Goal: Task Accomplishment & Management: Manage account settings

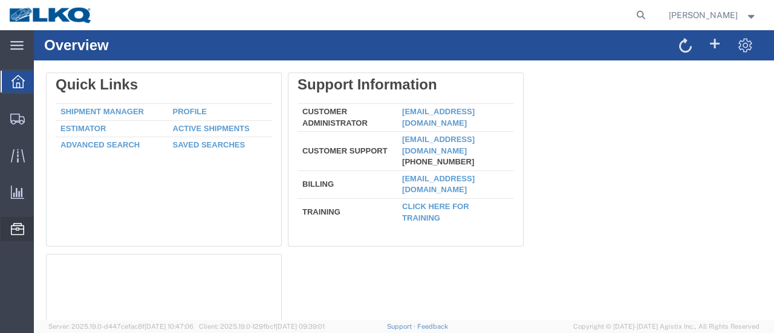
click at [0, 0] on span "Location Appointment" at bounding box center [0, 0] width 0 height 0
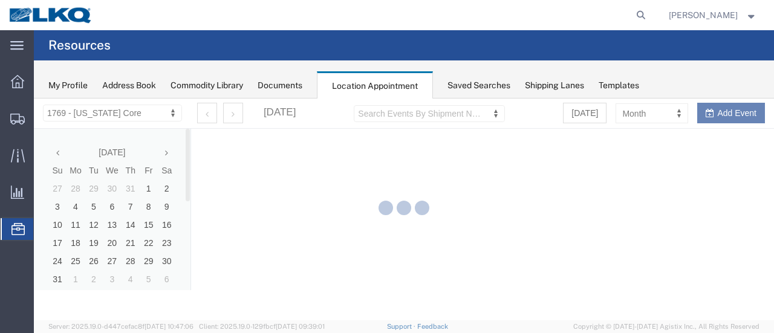
select select "28716"
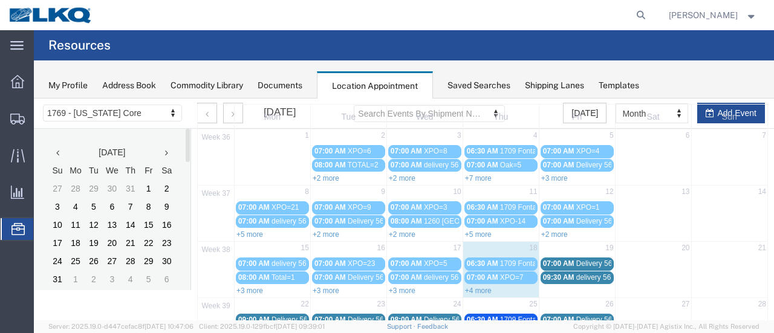
scroll to position [121, 0]
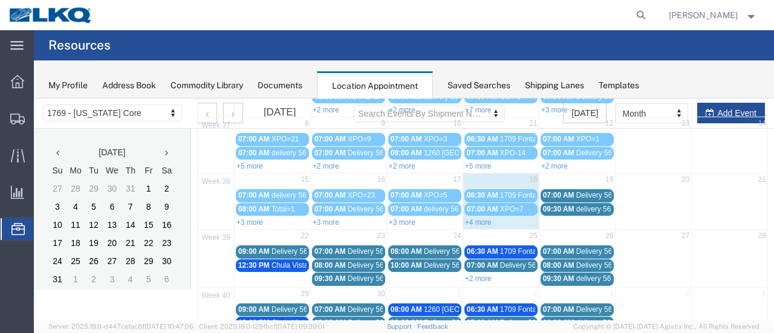
click at [561, 177] on td "19" at bounding box center [577, 181] width 76 height 15
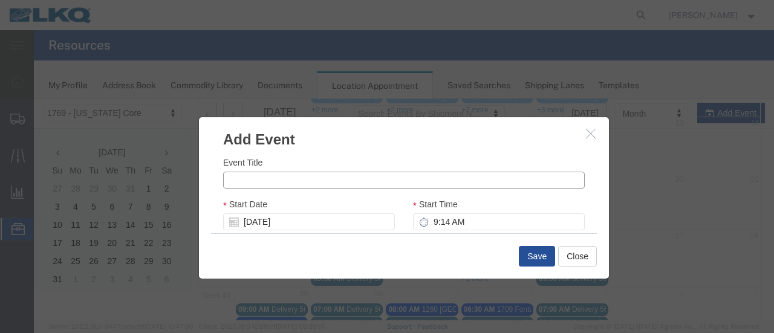
click at [312, 181] on input "Event Title" at bounding box center [404, 180] width 362 height 17
type input "XPO=9"
drag, startPoint x: 426, startPoint y: 222, endPoint x: 547, endPoint y: 209, distance: 121.0
click at [427, 222] on input "9:14 AM" at bounding box center [499, 221] width 172 height 17
type input "7:14 AM"
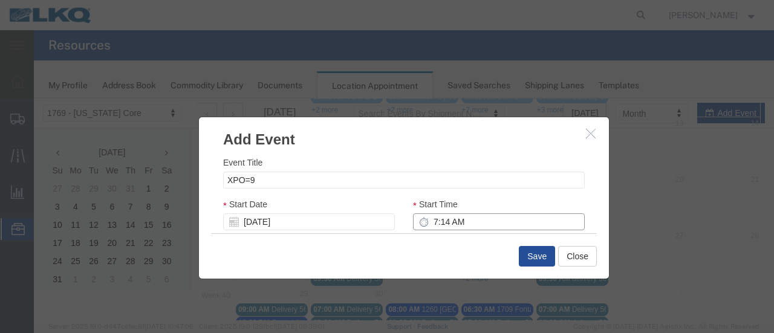
type input "8:14 AM"
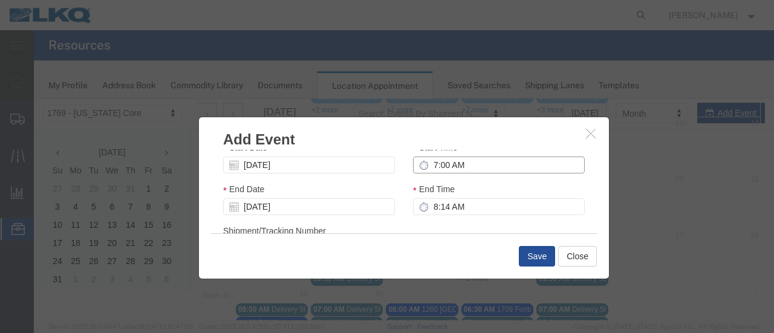
scroll to position [73, 0]
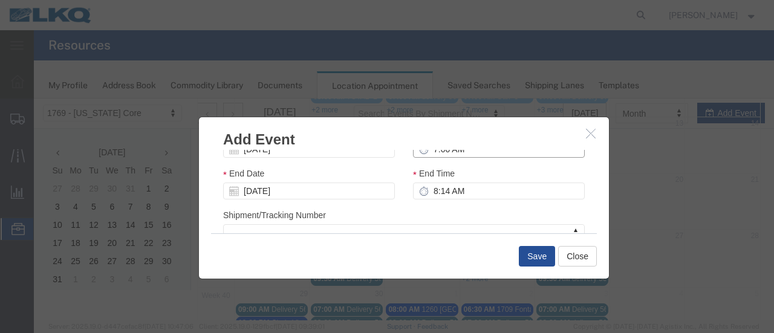
type input "7:00 AM"
type input "8:00 AM"
click at [520, 214] on div "Shipment/Tracking Number Shipment/Tracking Number Shipment/Tracking Number" at bounding box center [404, 225] width 362 height 33
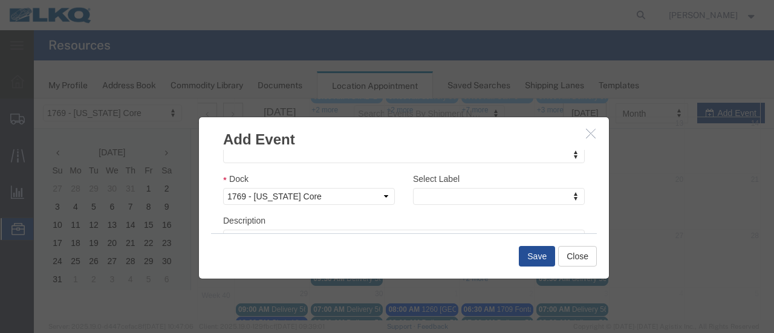
scroll to position [219, 0]
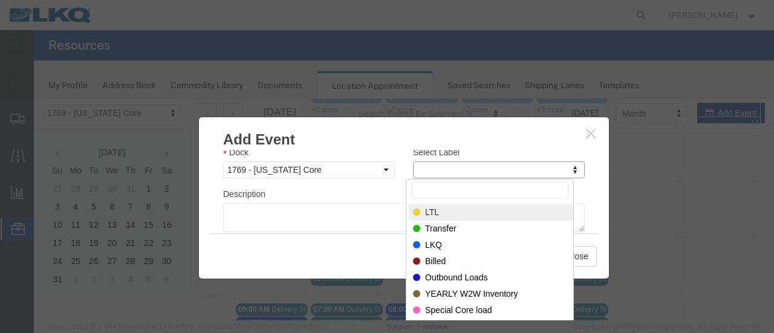
select select "25"
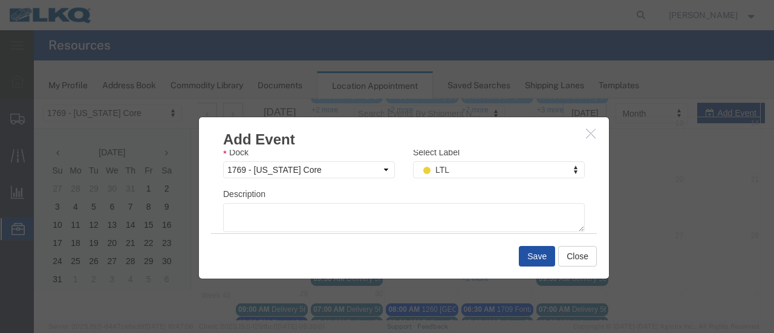
click at [530, 257] on button "Save" at bounding box center [537, 256] width 36 height 21
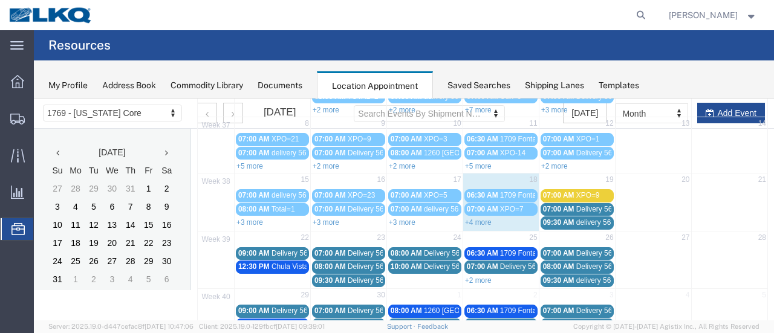
scroll to position [77, 0]
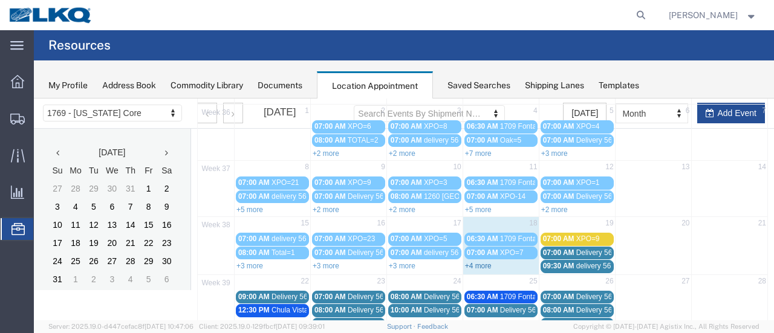
click at [474, 262] on link "+4 more" at bounding box center [478, 266] width 27 height 8
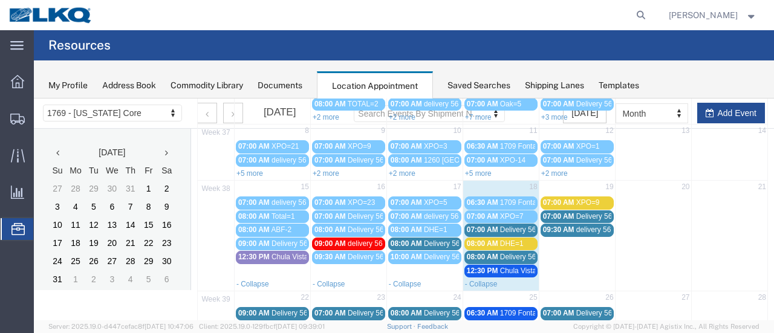
scroll to position [138, 0]
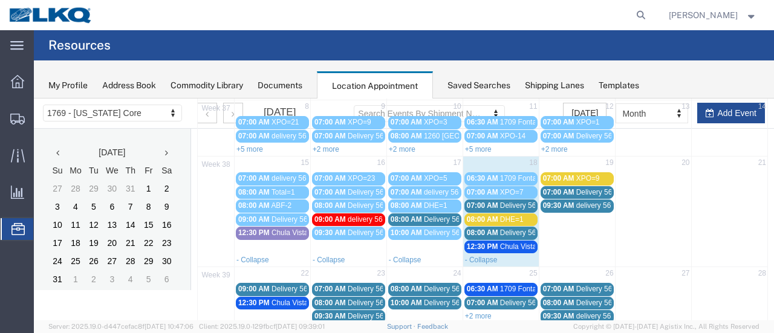
click at [492, 205] on span "07:00 AM" at bounding box center [482, 205] width 31 height 8
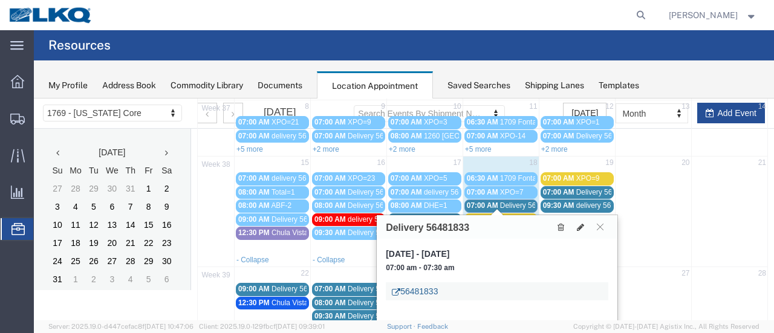
drag, startPoint x: 433, startPoint y: 292, endPoint x: 429, endPoint y: 298, distance: 7.7
click at [433, 292] on link "56481833" at bounding box center [415, 291] width 46 height 12
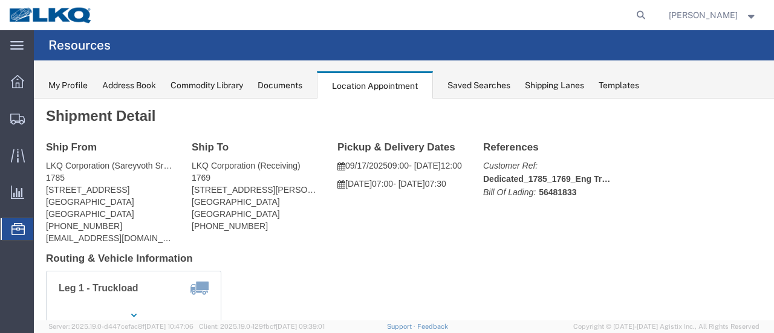
scroll to position [0, 0]
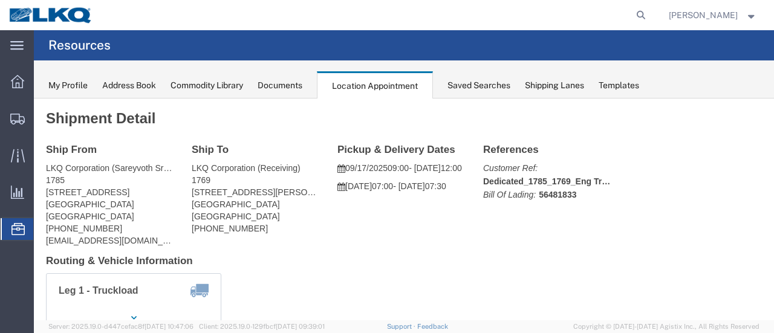
click at [0, 0] on span "Location Appointment" at bounding box center [0, 0] width 0 height 0
click at [277, 86] on div "Documents" at bounding box center [280, 85] width 45 height 13
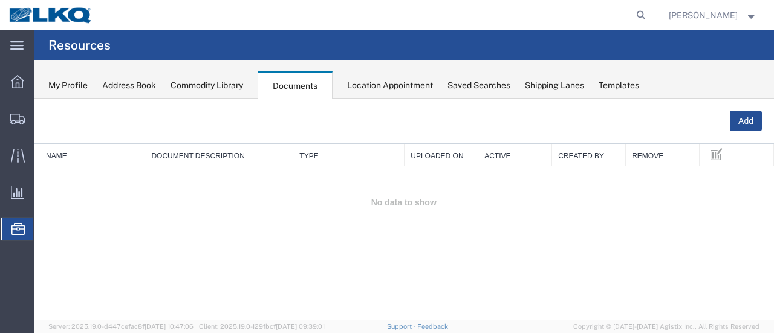
click at [378, 82] on div "Location Appointment" at bounding box center [390, 85] width 86 height 13
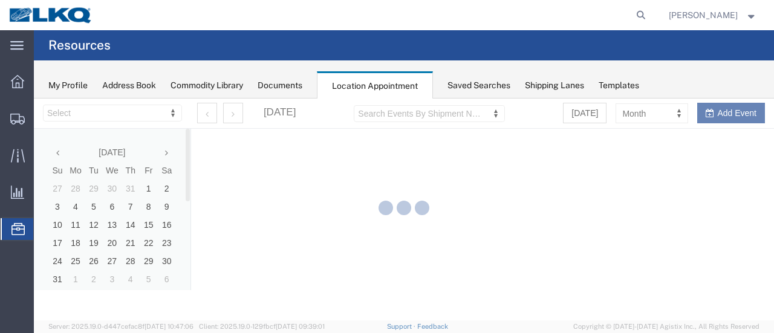
select select "28716"
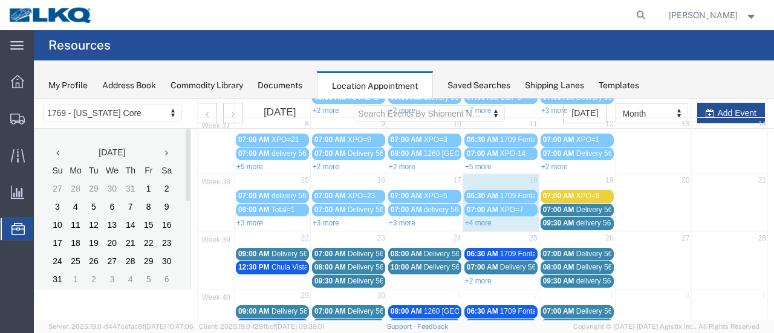
scroll to position [121, 0]
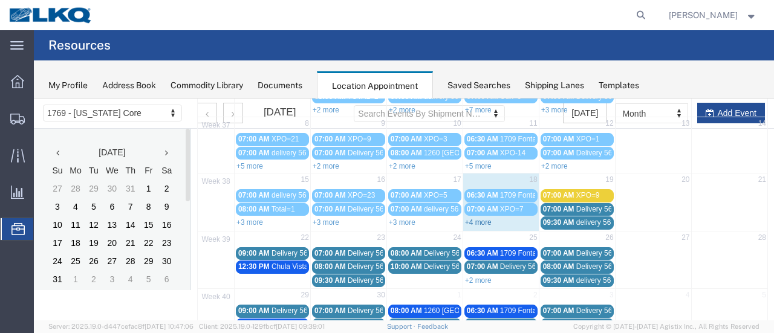
click at [473, 218] on link "+4 more" at bounding box center [478, 222] width 27 height 8
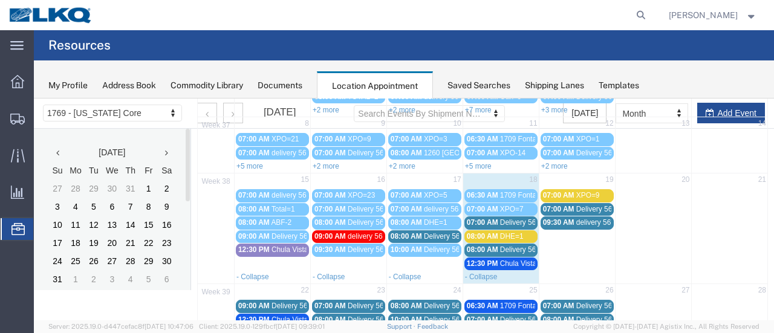
click at [491, 218] on span "07:00 AM" at bounding box center [482, 222] width 31 height 8
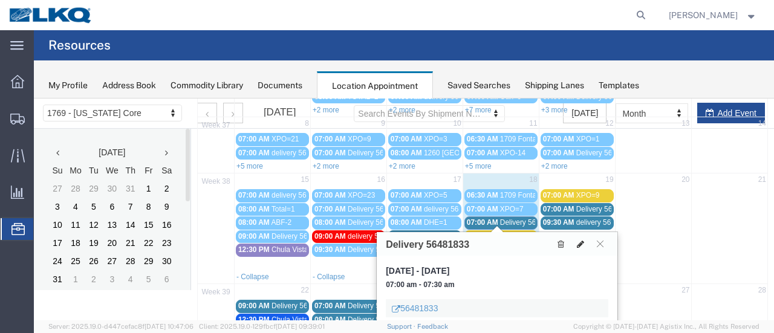
click at [580, 242] on icon at bounding box center [580, 244] width 7 height 8
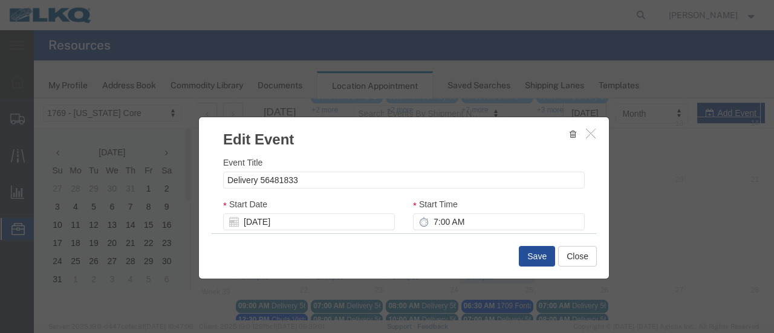
select select
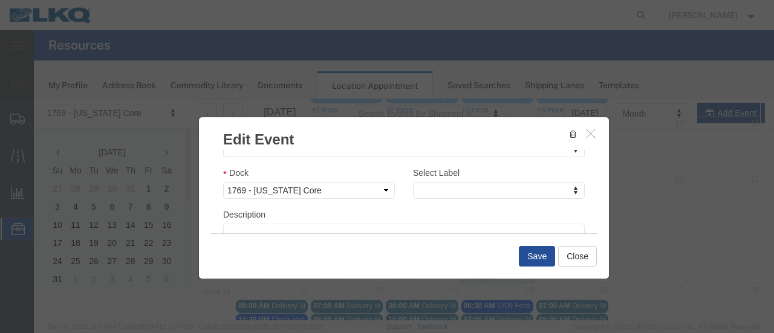
scroll to position [181, 0]
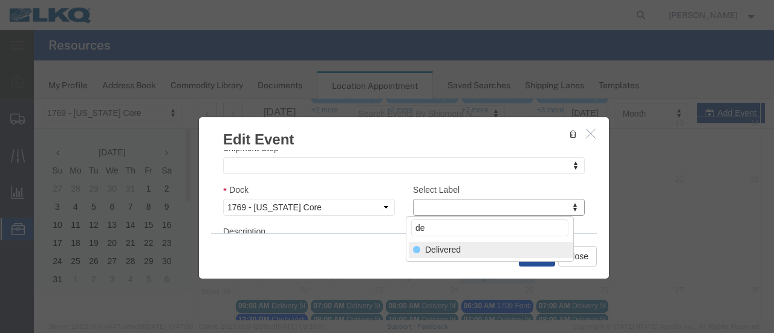
type input "de"
select select "40"
click at [524, 252] on button "Save" at bounding box center [537, 256] width 36 height 21
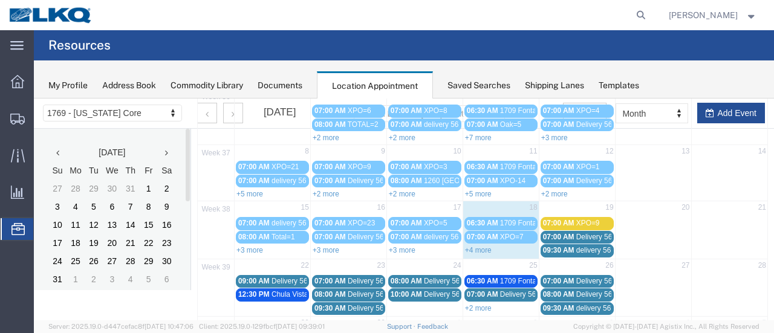
scroll to position [138, 0]
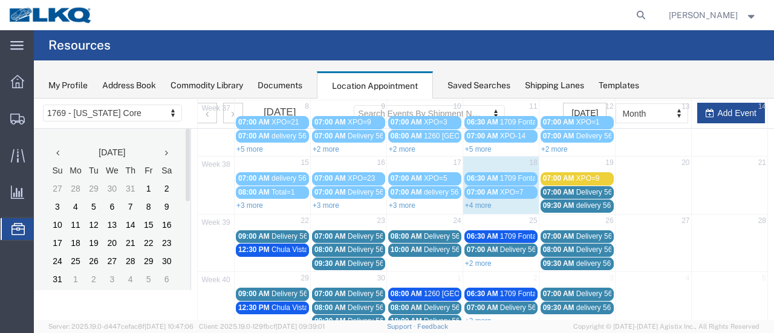
click at [473, 201] on link "+4 more" at bounding box center [478, 205] width 27 height 8
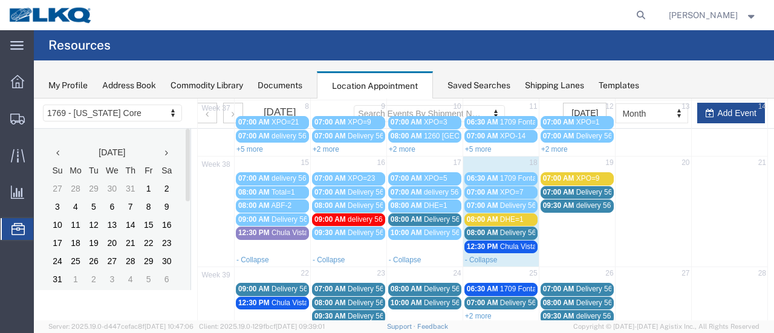
click at [410, 215] on span "08:00 AM" at bounding box center [406, 219] width 31 height 8
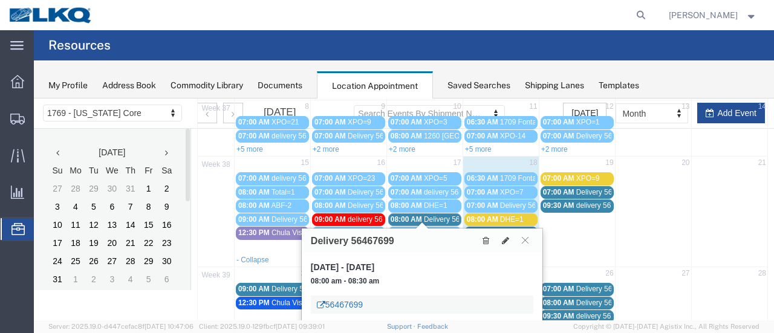
click at [345, 305] on link "56467699" at bounding box center [340, 305] width 46 height 12
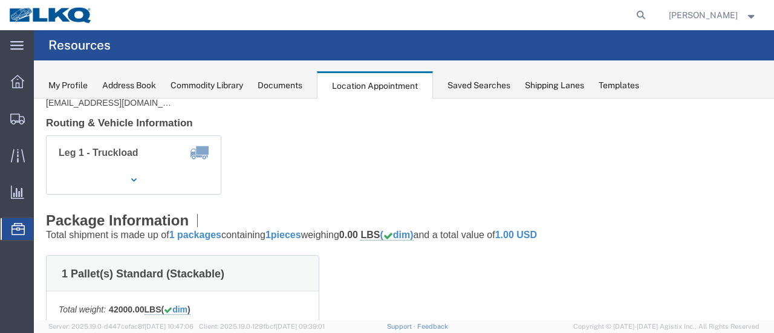
scroll to position [0, 0]
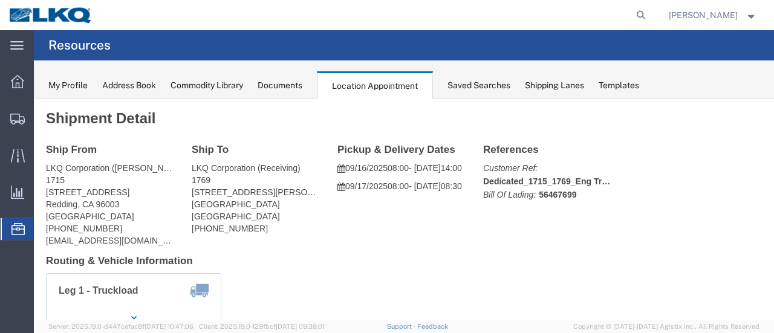
drag, startPoint x: 268, startPoint y: 80, endPoint x: 253, endPoint y: 90, distance: 18.5
click at [269, 80] on div "Documents" at bounding box center [280, 85] width 45 height 13
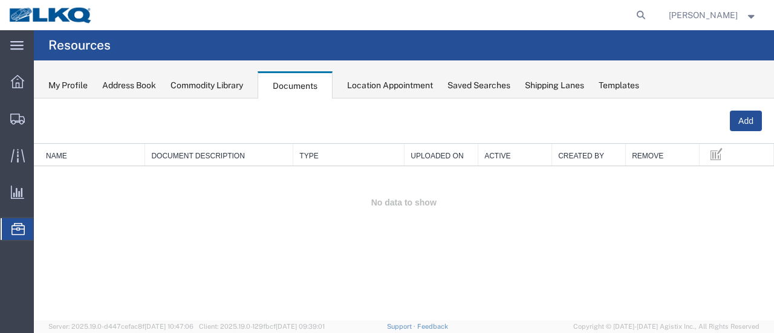
click at [382, 83] on div "Location Appointment" at bounding box center [390, 85] width 86 height 13
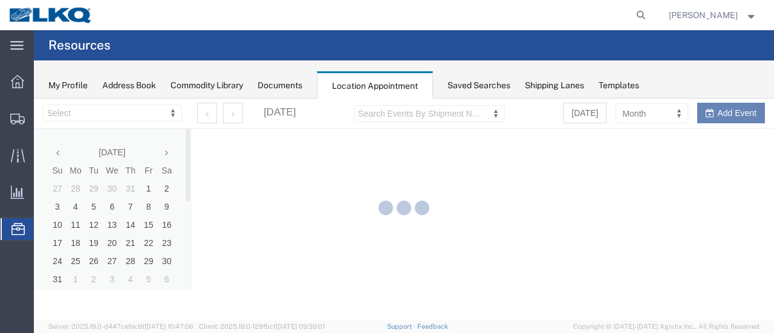
select select "28716"
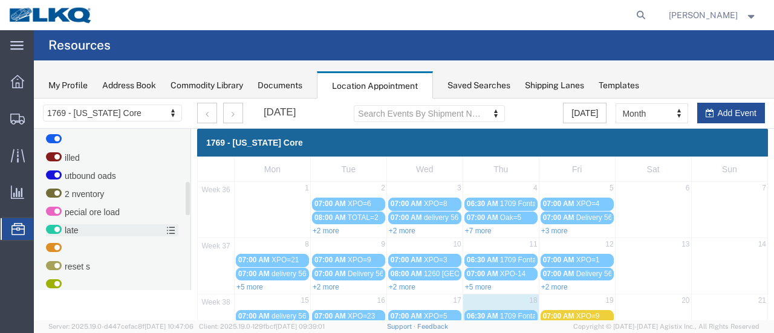
scroll to position [290, 0]
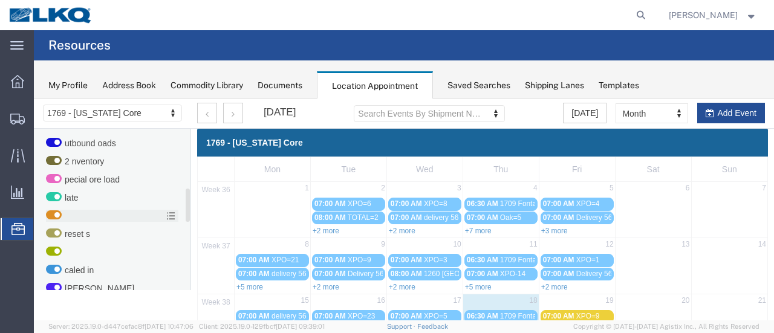
click at [177, 217] on label at bounding box center [112, 216] width 132 height 12
click at [34, 99] on input "checkbox" at bounding box center [34, 99] width 0 height 0
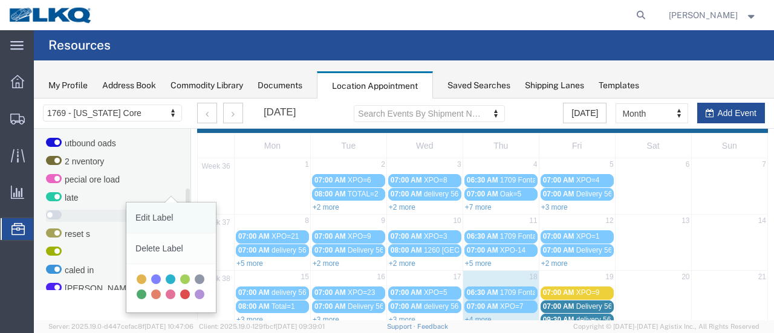
scroll to position [60, 0]
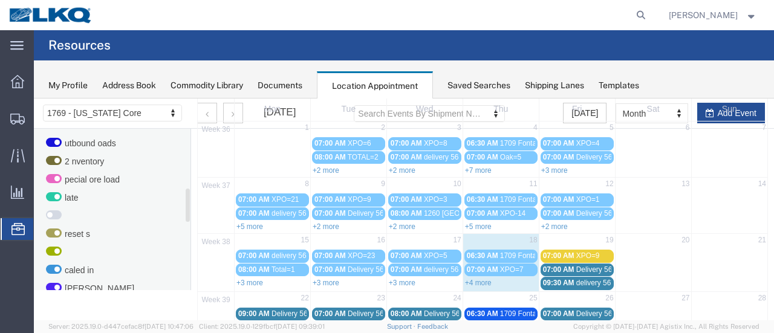
drag, startPoint x: 133, startPoint y: 314, endPoint x: 129, endPoint y: 320, distance: 6.5
click at [133, 314] on div "[DATE] Search Events By Shipment Number Clear Filter [DATE] Month Month Week Da…" at bounding box center [404, 251] width 740 height 427
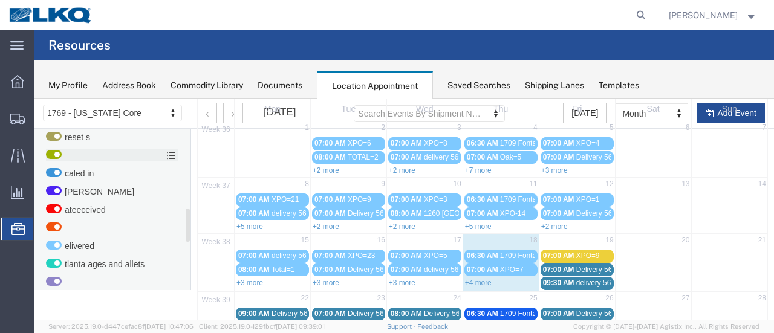
scroll to position [419, 0]
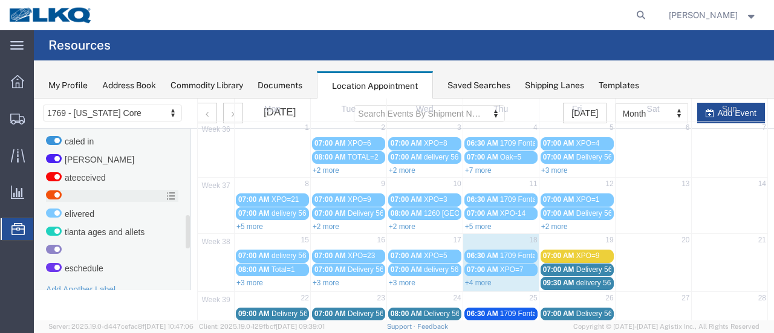
click at [114, 195] on label at bounding box center [112, 196] width 132 height 12
click at [34, 99] on input "checkbox" at bounding box center [34, 99] width 0 height 0
click at [177, 195] on label at bounding box center [112, 196] width 132 height 12
click at [34, 99] on input "checkbox" at bounding box center [34, 99] width 0 height 0
click at [96, 308] on div "[DATE] Search Events By Shipment Number Clear Filter [DATE] Month Month Week Da…" at bounding box center [404, 251] width 740 height 427
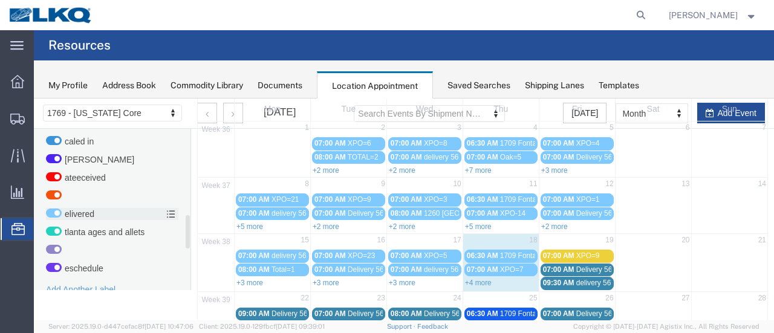
click at [94, 211] on span "elivered" at bounding box center [80, 214] width 30 height 10
click at [34, 99] on input "elivered" at bounding box center [34, 99] width 0 height 0
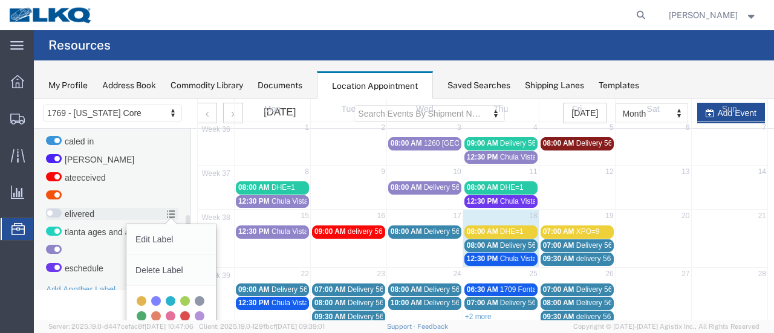
click at [172, 210] on icon at bounding box center [170, 214] width 9 height 8
click at [34, 99] on input "elivered" at bounding box center [34, 99] width 0 height 0
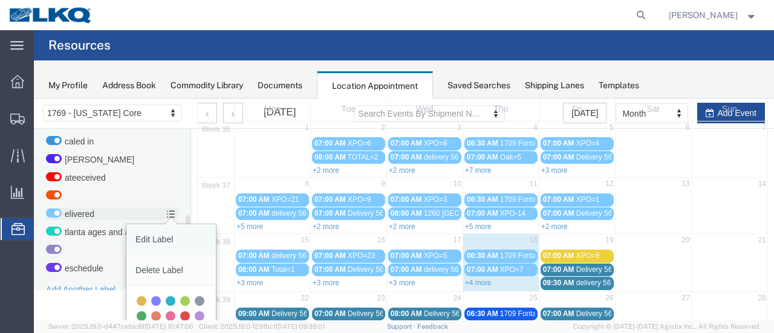
scroll to position [121, 0]
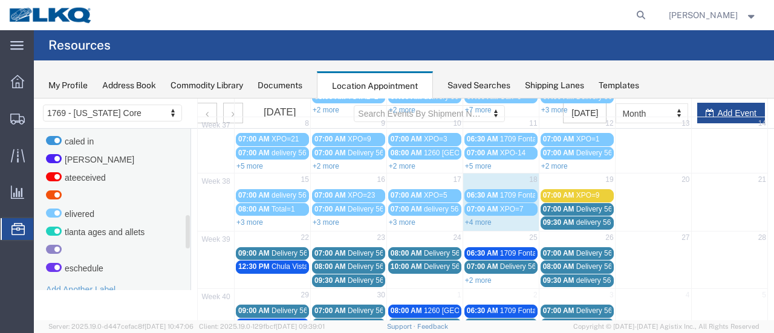
drag, startPoint x: 163, startPoint y: 420, endPoint x: 131, endPoint y: 320, distance: 105.0
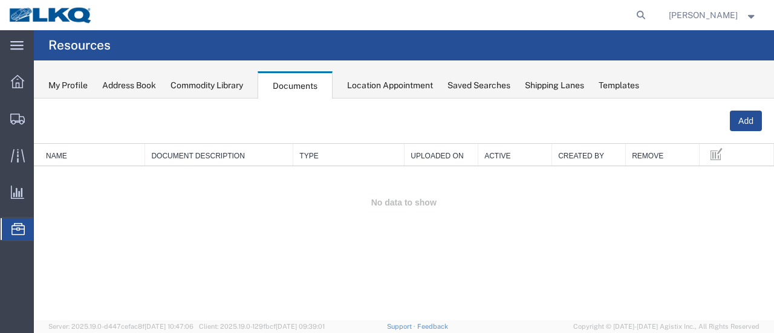
click at [74, 254] on div "Add Name Document Description Type Uploaded On Active Created By Remove No data…" at bounding box center [404, 210] width 740 height 222
click at [0, 0] on span "Location Appointment" at bounding box center [0, 0] width 0 height 0
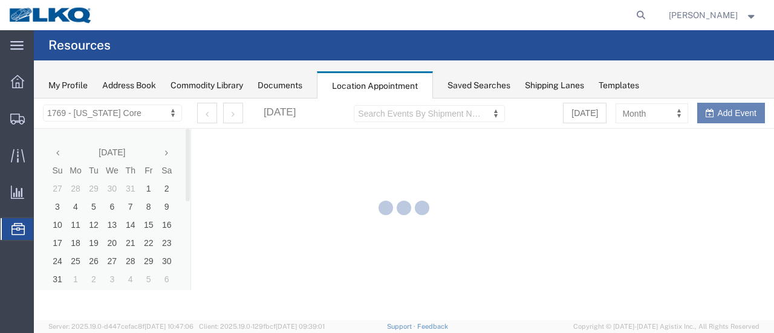
select select "28716"
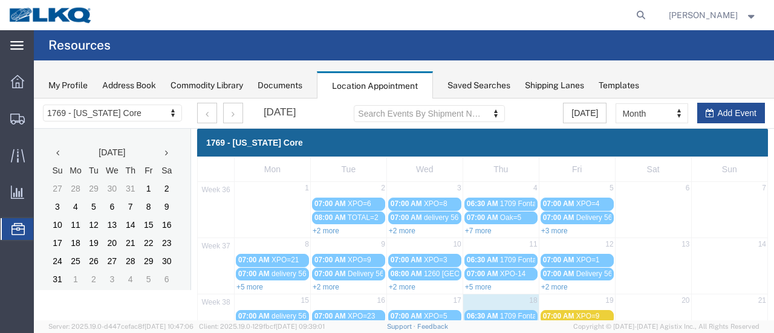
click at [16, 47] on icon at bounding box center [16, 45] width 13 height 9
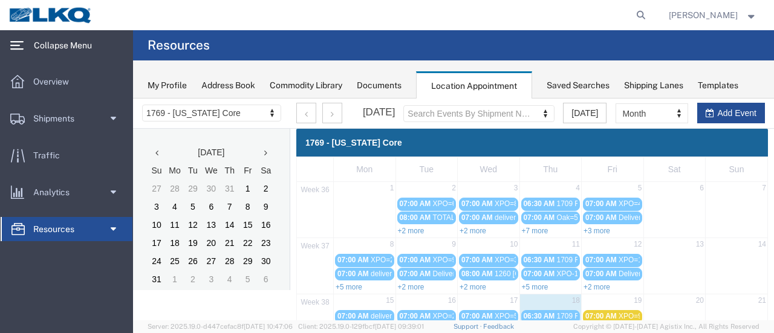
click at [111, 231] on span at bounding box center [112, 229] width 9 height 24
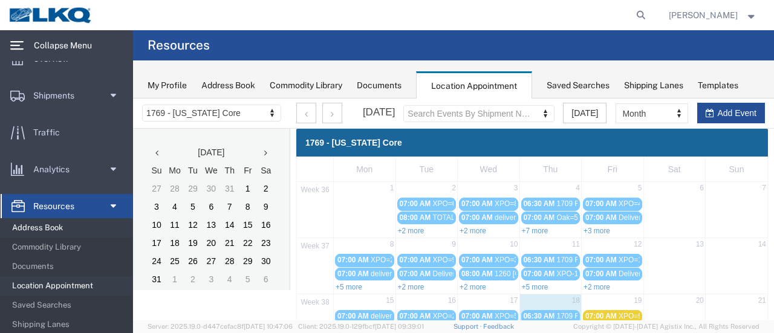
scroll to position [43, 0]
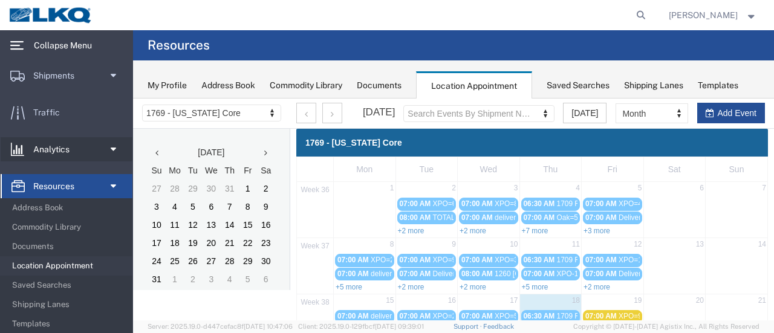
click at [108, 153] on span at bounding box center [112, 149] width 9 height 24
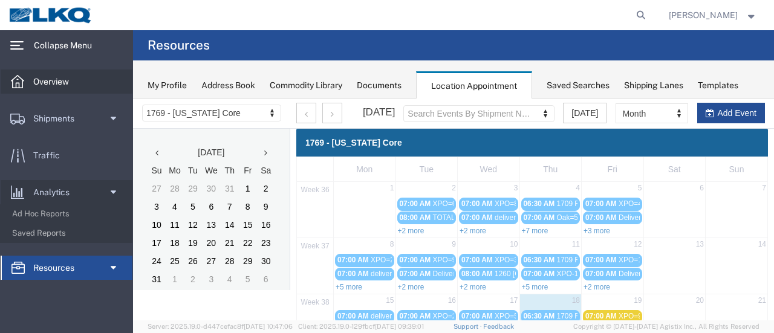
click at [71, 82] on span "Overview" at bounding box center [55, 82] width 44 height 24
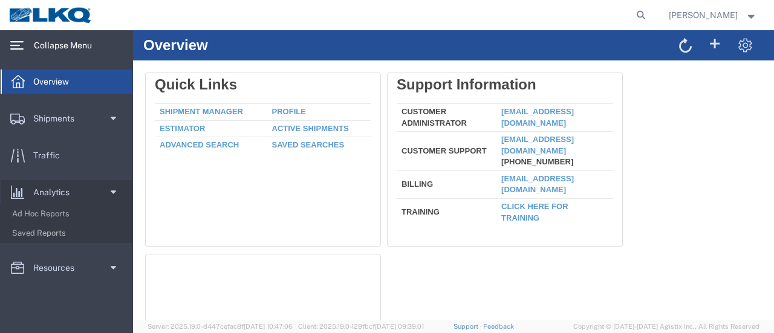
drag, startPoint x: 17, startPoint y: 42, endPoint x: 6, endPoint y: 48, distance: 12.8
click at [18, 42] on icon at bounding box center [16, 45] width 13 height 8
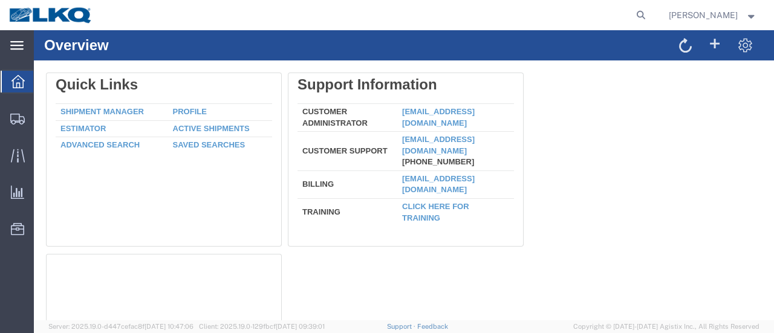
click at [10, 46] on div "main_menu Created with Sketch." at bounding box center [17, 45] width 34 height 30
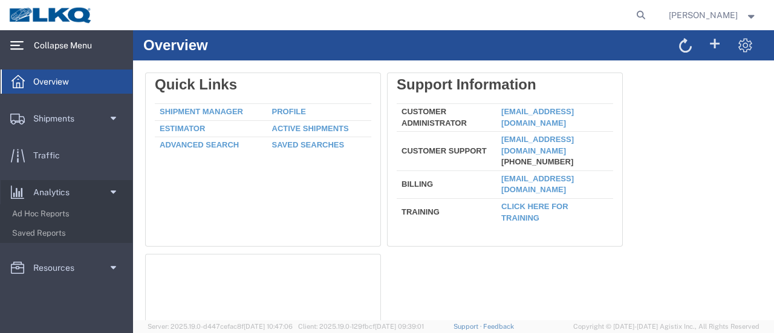
click at [11, 45] on div "main_menu Created with Sketch." at bounding box center [17, 45] width 34 height 30
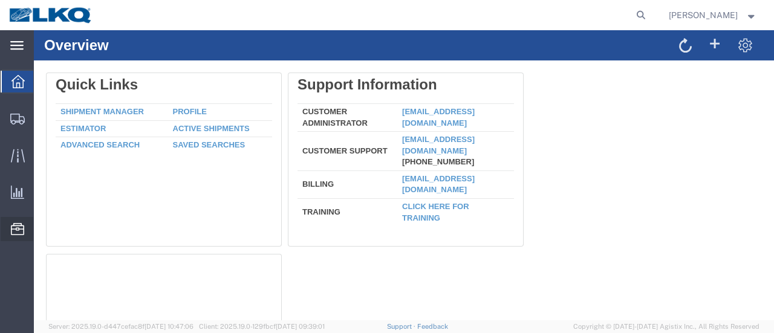
click at [0, 0] on span "Location Appointment" at bounding box center [0, 0] width 0 height 0
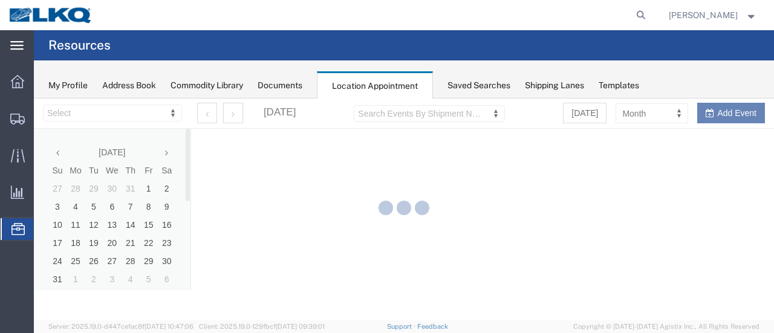
select select "28716"
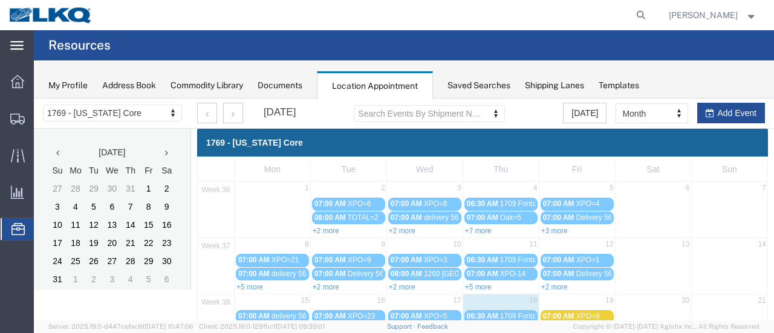
click at [135, 84] on div "Address Book" at bounding box center [129, 85] width 54 height 13
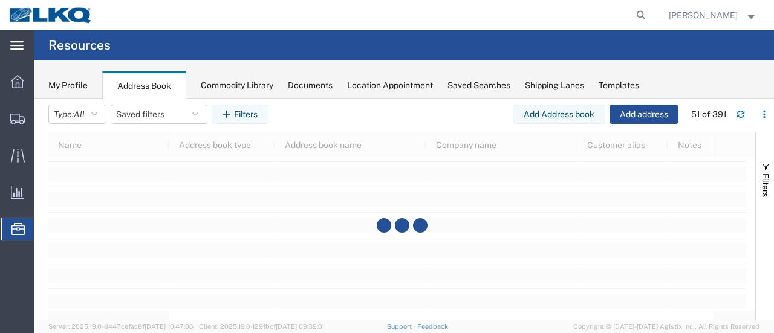
scroll to position [1391, 0]
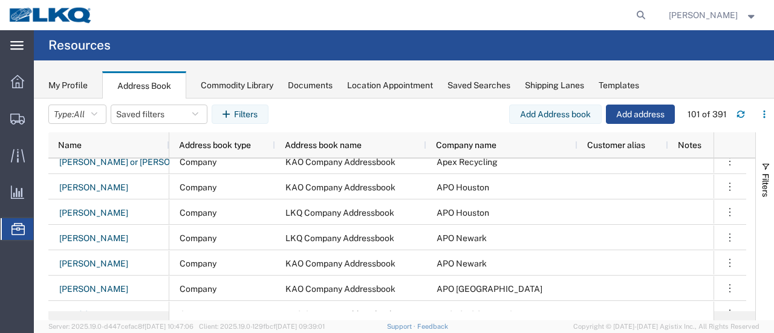
scroll to position [1209, 0]
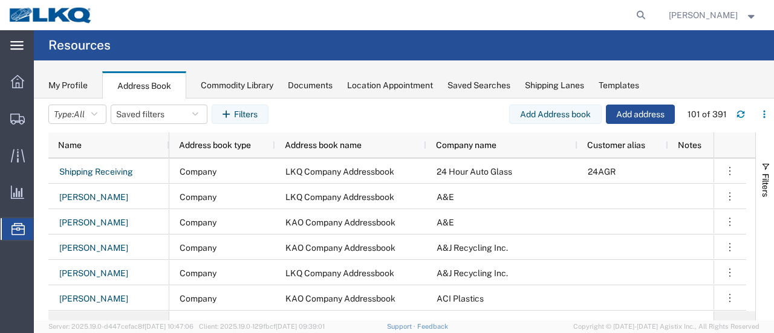
click at [73, 85] on div "My Profile" at bounding box center [67, 85] width 39 height 13
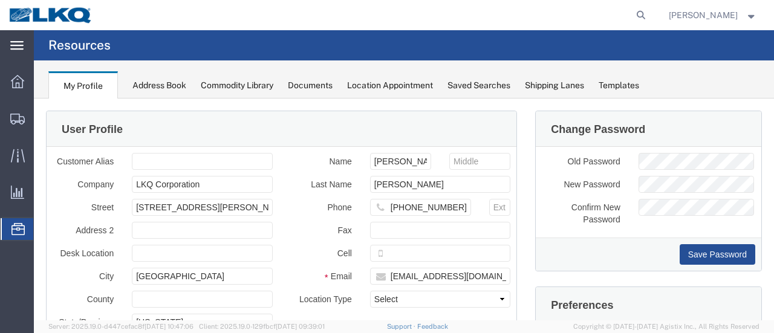
click at [244, 85] on div "Commodity Library" at bounding box center [237, 85] width 73 height 13
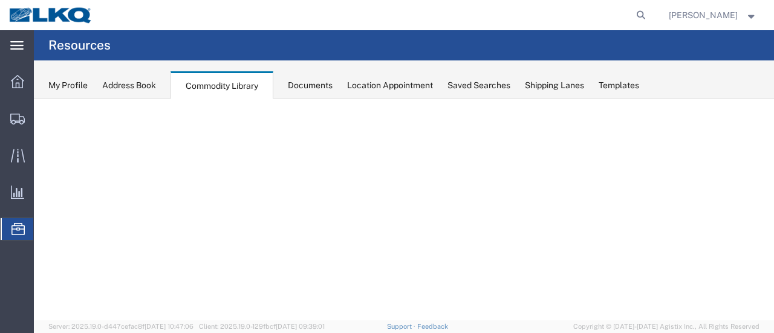
click at [242, 83] on div "Commodity Library" at bounding box center [221, 85] width 103 height 28
click at [626, 88] on div "Templates" at bounding box center [619, 85] width 41 height 13
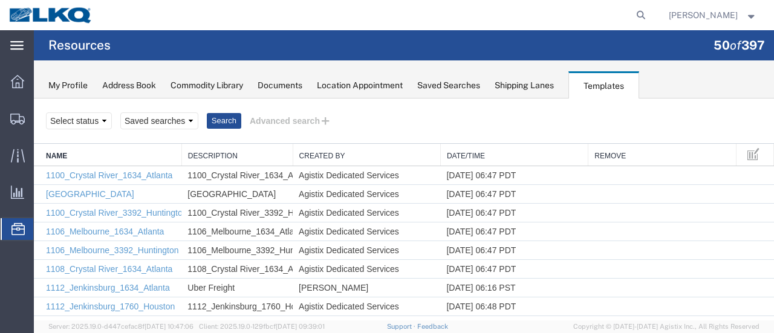
click at [0, 0] on span "Location Appointment" at bounding box center [0, 0] width 0 height 0
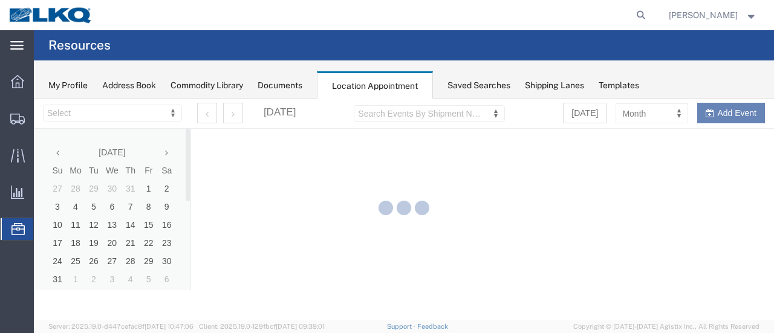
select select "28716"
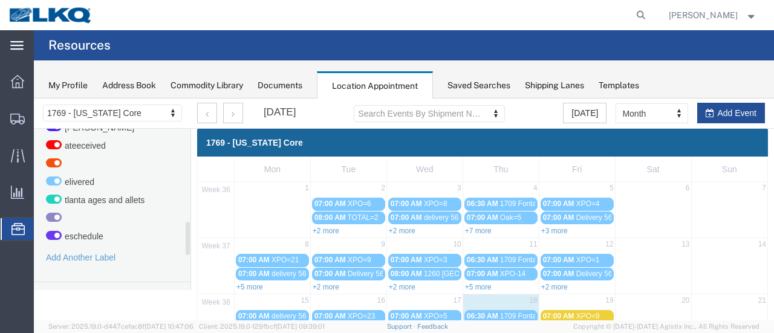
scroll to position [516, 0]
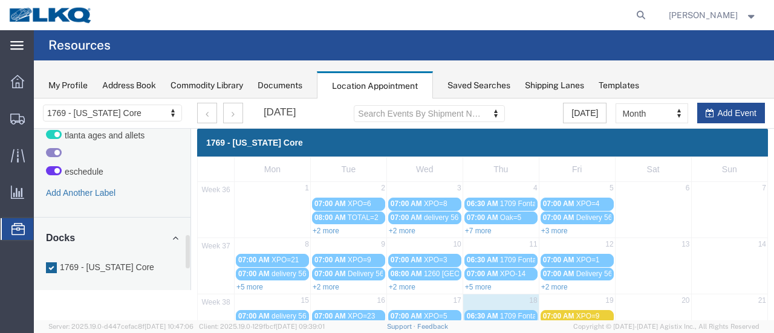
click at [74, 190] on link "Add Another Label" at bounding box center [81, 193] width 70 height 10
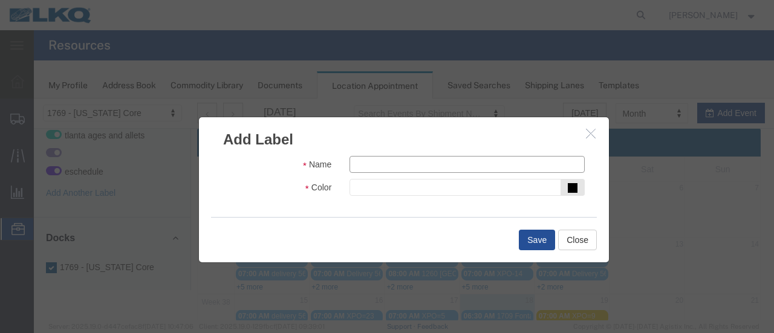
click at [368, 165] on input "text" at bounding box center [466, 164] width 235 height 17
type input "Canceled"
click at [572, 185] on icon at bounding box center [573, 188] width 10 height 10
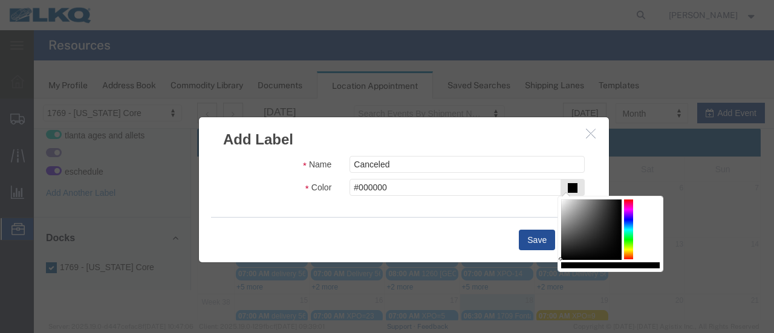
click at [629, 219] on div at bounding box center [628, 230] width 9 height 60
type input "#b9b9e7"
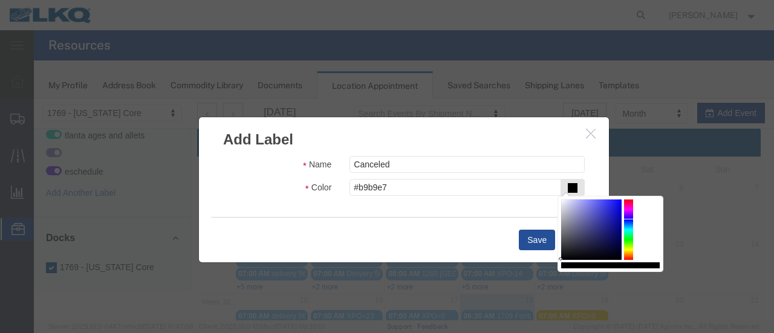
click at [573, 205] on div at bounding box center [591, 230] width 60 height 60
click at [408, 236] on div "Save Close" at bounding box center [404, 239] width 386 height 45
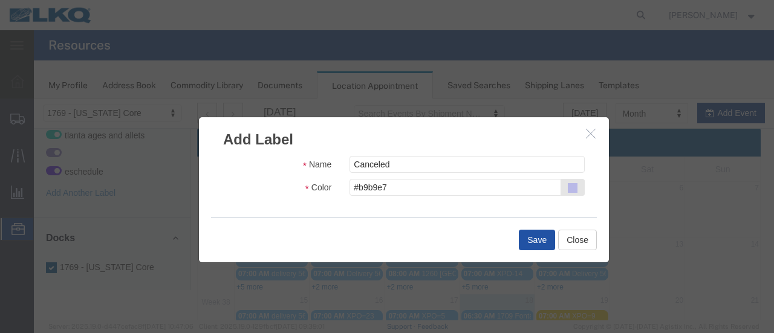
click at [533, 239] on button "Save" at bounding box center [537, 240] width 36 height 21
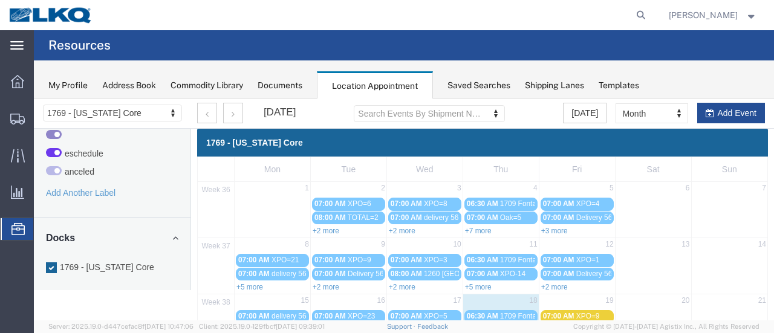
scroll to position [121, 0]
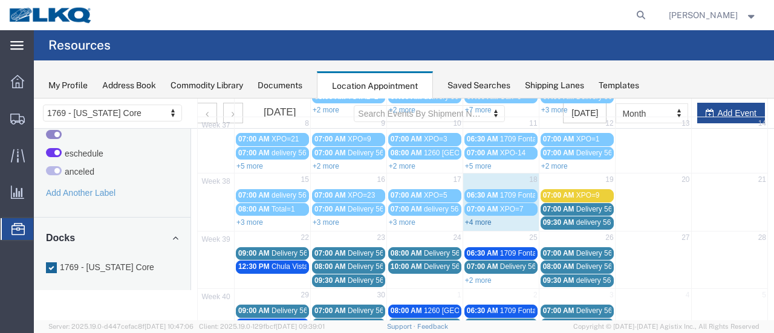
click at [470, 219] on link "+4 more" at bounding box center [478, 222] width 27 height 8
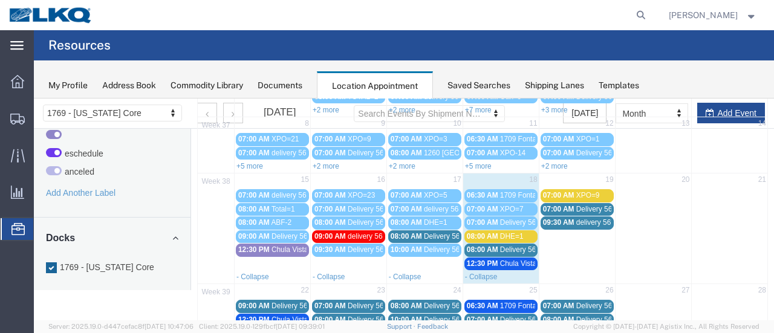
click at [450, 232] on span "Delivery 56467699" at bounding box center [454, 236] width 60 height 8
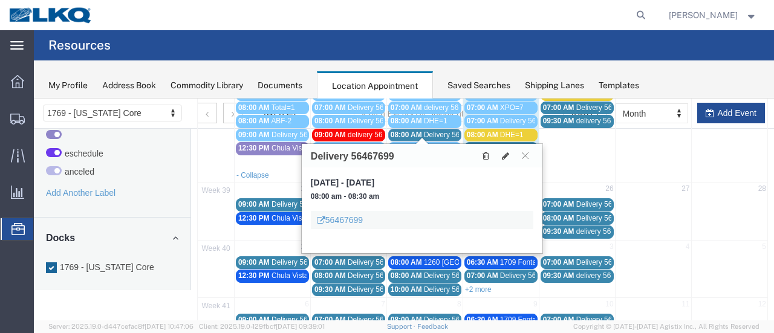
scroll to position [242, 0]
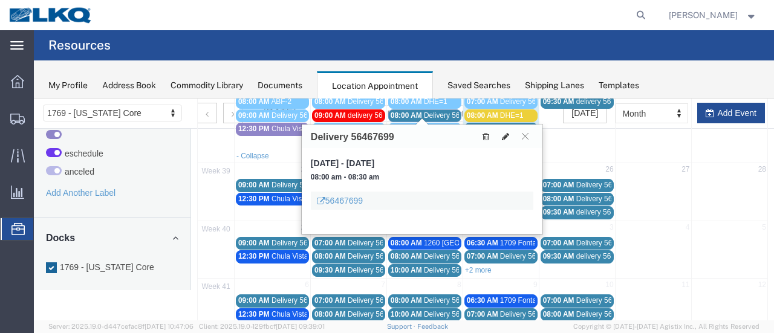
click at [503, 138] on icon at bounding box center [505, 136] width 7 height 8
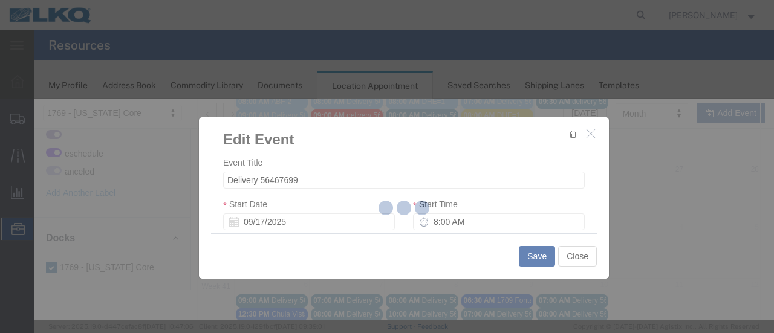
select select
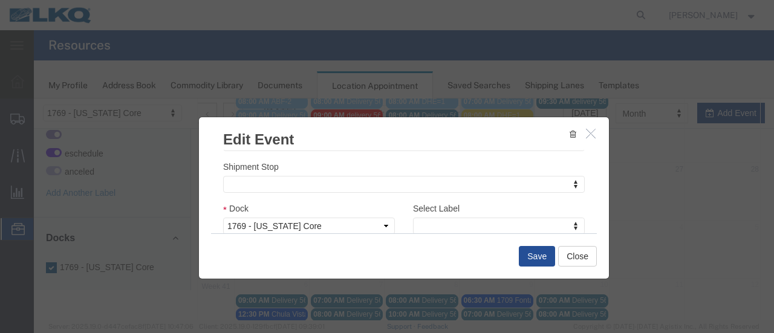
scroll to position [181, 0]
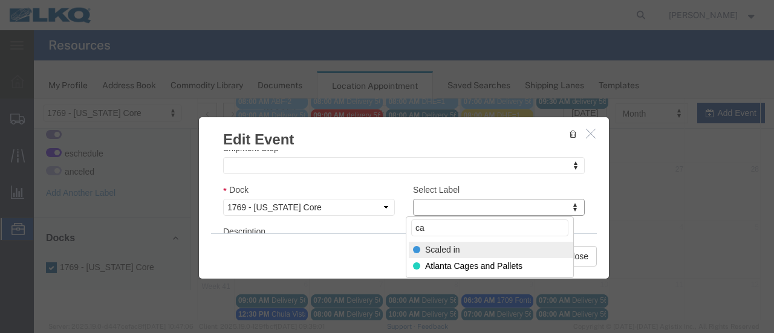
type input "c"
type input "CAN"
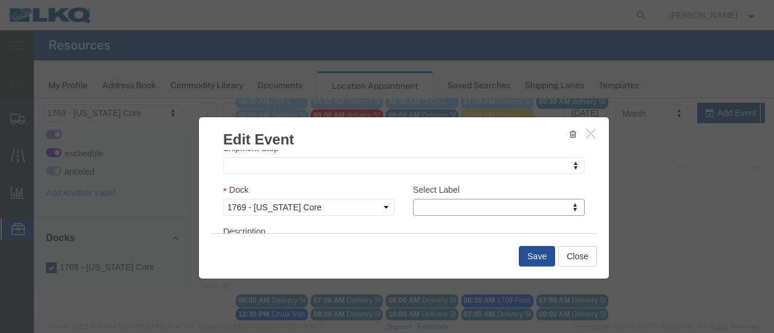
click at [589, 137] on icon "button" at bounding box center [591, 133] width 10 height 10
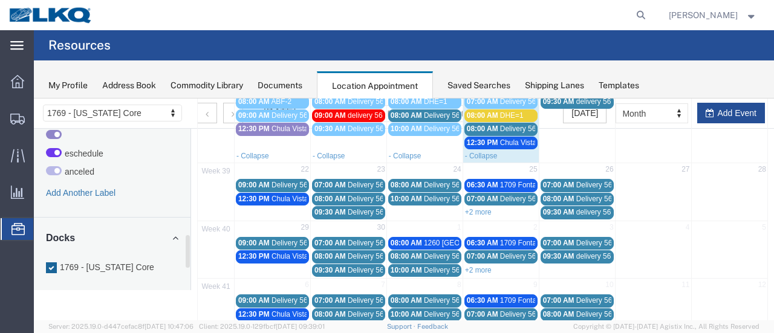
click at [82, 195] on link "Add Another Label" at bounding box center [81, 193] width 70 height 10
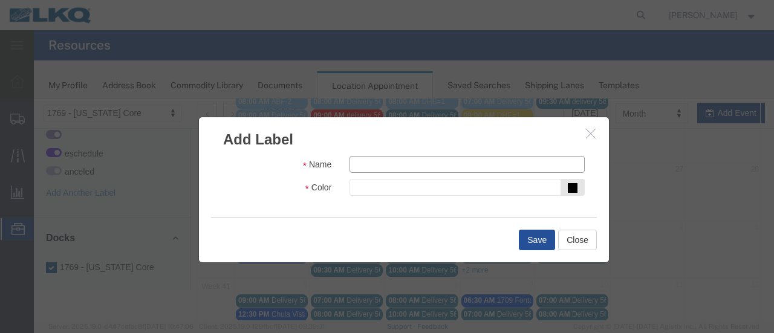
click at [369, 163] on input "text" at bounding box center [466, 164] width 235 height 17
type input "Canceled"
click at [570, 186] on icon at bounding box center [573, 188] width 10 height 10
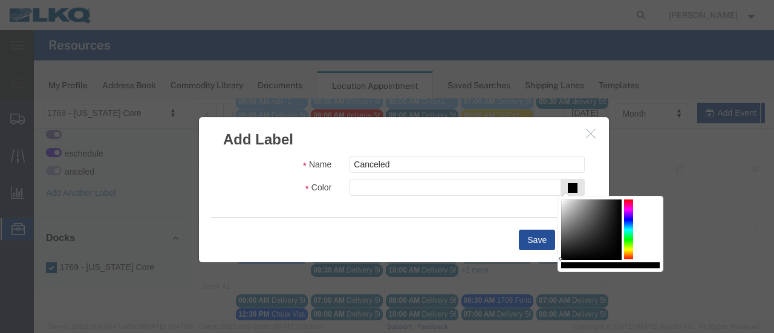
type input "#e5c2c2"
click at [570, 206] on div at bounding box center [591, 230] width 60 height 60
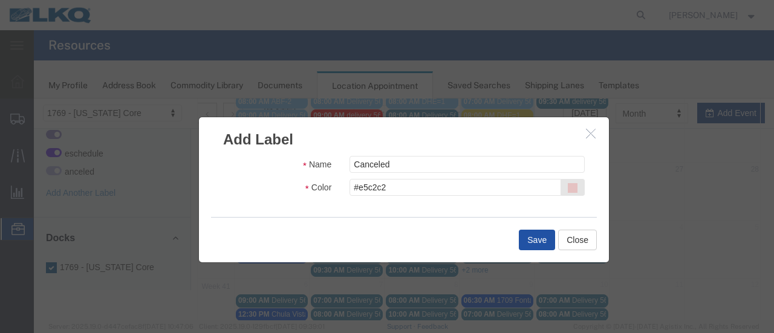
drag, startPoint x: 536, startPoint y: 244, endPoint x: 570, endPoint y: 343, distance: 104.8
click at [536, 244] on button "Save" at bounding box center [537, 240] width 36 height 21
click at [533, 241] on button "Save" at bounding box center [537, 240] width 36 height 21
click at [583, 232] on button "Close" at bounding box center [577, 240] width 39 height 21
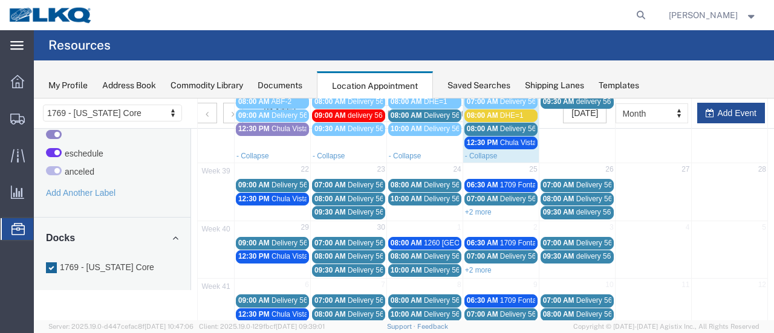
click at [753, 16] on strong "button" at bounding box center [751, 15] width 11 height 4
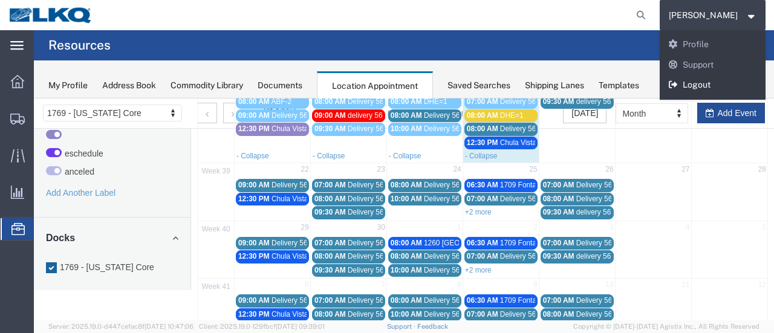
click at [709, 81] on link "Logout" at bounding box center [713, 85] width 106 height 21
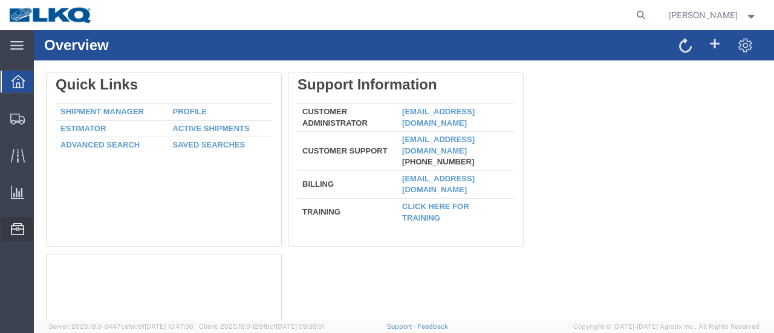
click at [0, 0] on span "Location Appointment" at bounding box center [0, 0] width 0 height 0
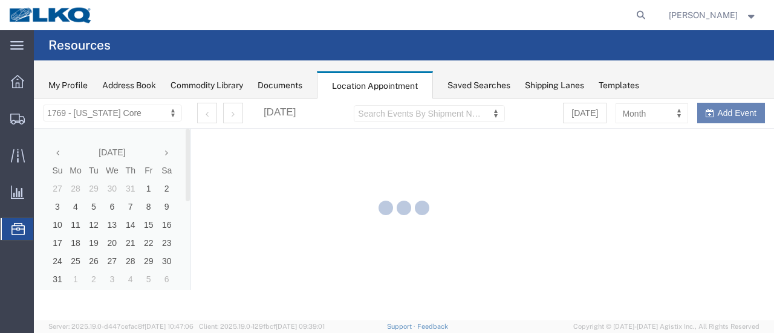
select select "28716"
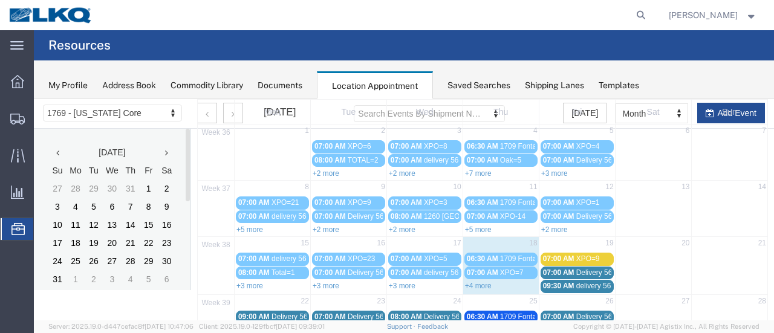
scroll to position [121, 0]
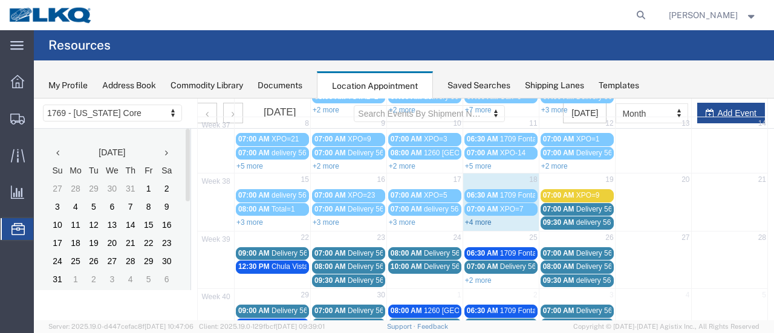
click at [470, 219] on link "+4 more" at bounding box center [478, 222] width 27 height 8
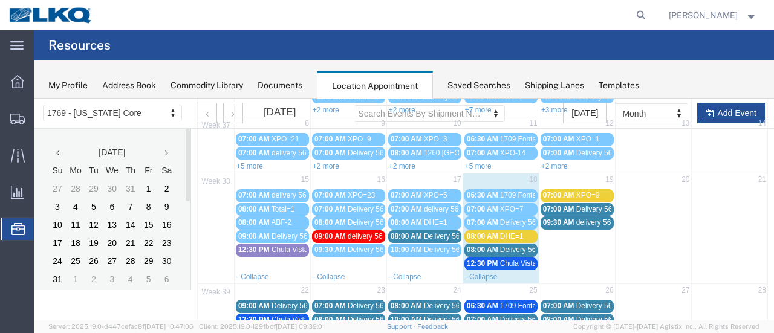
click at [404, 232] on span "08:00 AM" at bounding box center [406, 236] width 31 height 8
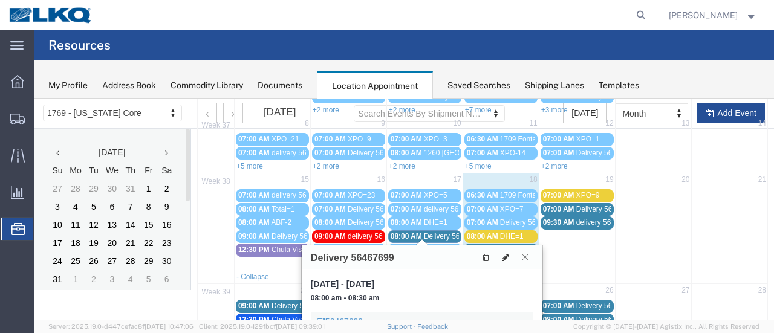
click at [507, 254] on icon at bounding box center [505, 257] width 7 height 8
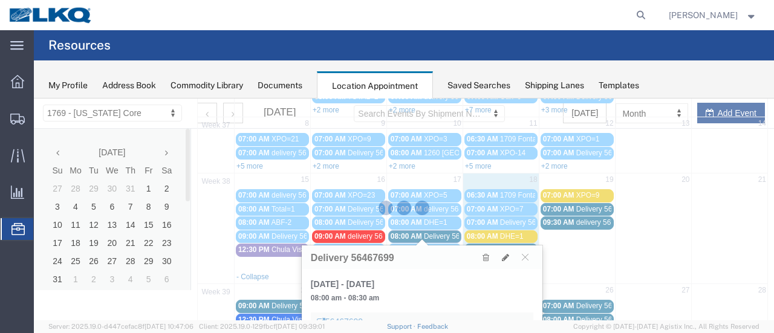
select select "1"
select select
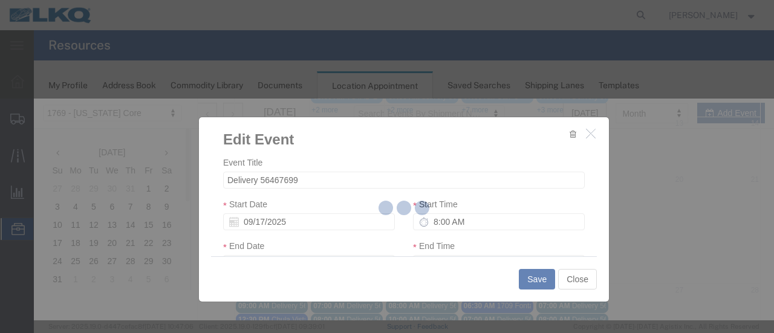
select select
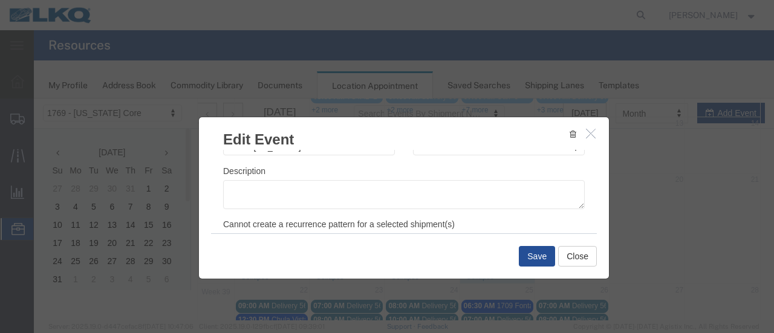
scroll to position [181, 0]
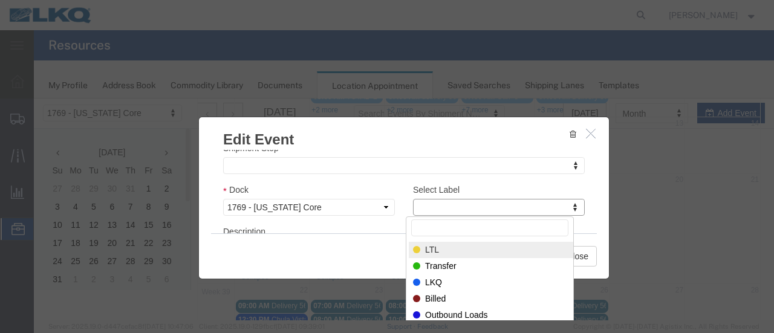
type input "v"
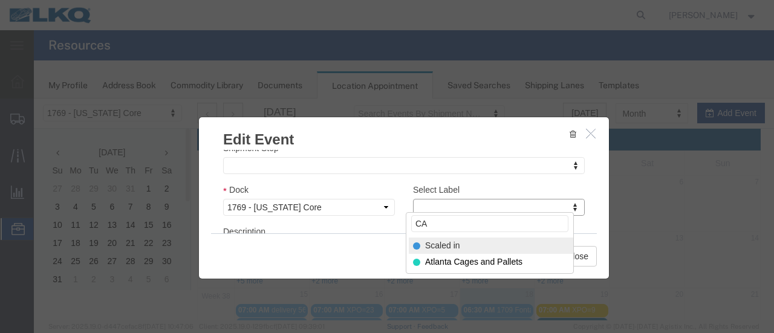
scroll to position [0, 0]
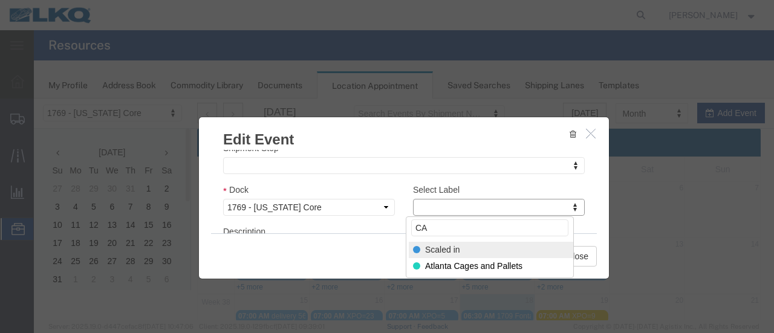
click at [447, 233] on input "CA" at bounding box center [489, 227] width 157 height 17
type input "C"
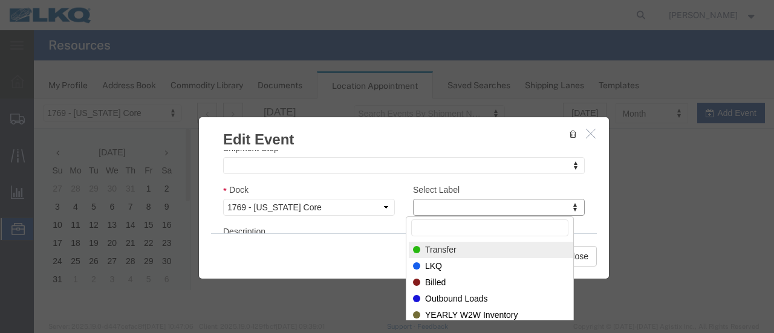
scroll to position [261, 0]
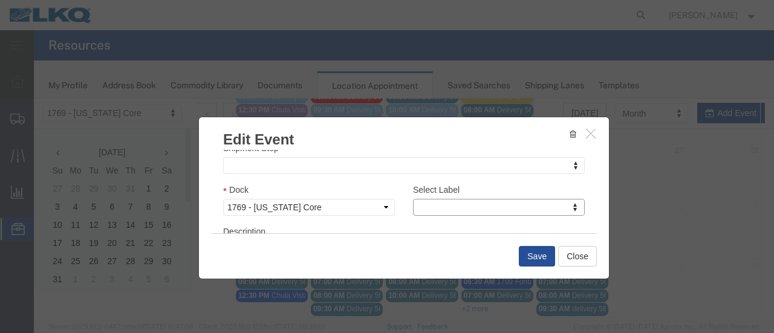
drag, startPoint x: 438, startPoint y: 131, endPoint x: 434, endPoint y: 109, distance: 22.1
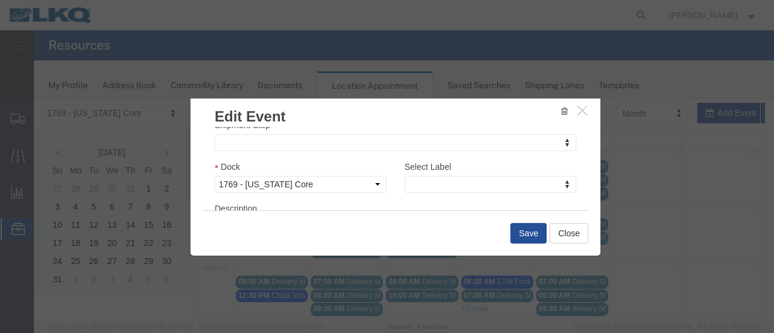
drag, startPoint x: 451, startPoint y: 144, endPoint x: 443, endPoint y: 120, distance: 25.1
click at [443, 120] on h3 "Edit Event" at bounding box center [395, 110] width 410 height 33
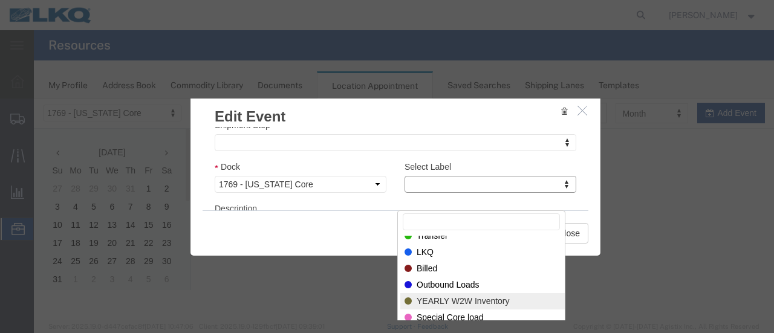
scroll to position [1203, 0]
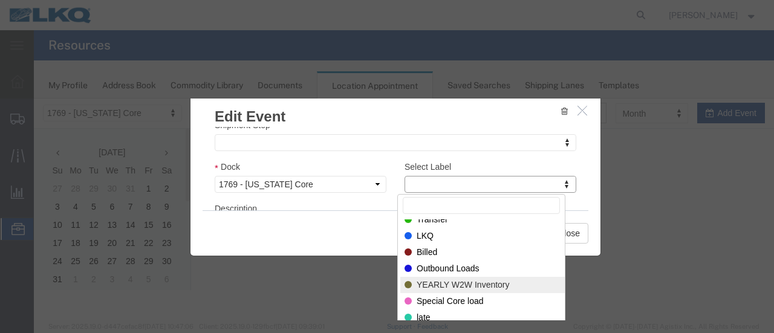
drag, startPoint x: 770, startPoint y: 262, endPoint x: 806, endPoint y: 424, distance: 165.9
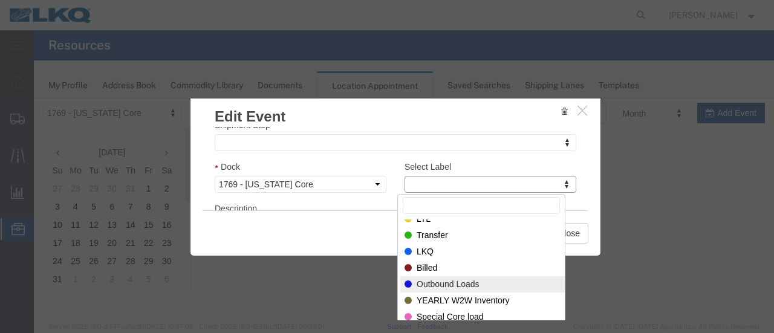
scroll to position [0, 0]
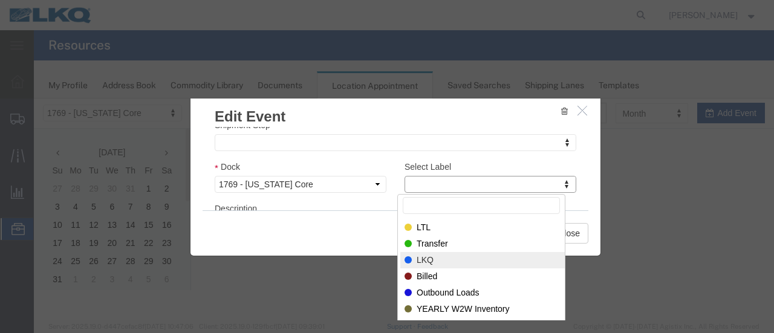
type input "A"
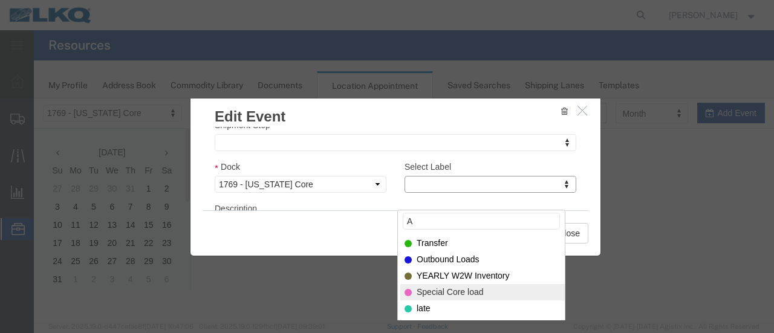
scroll to position [3450, 0]
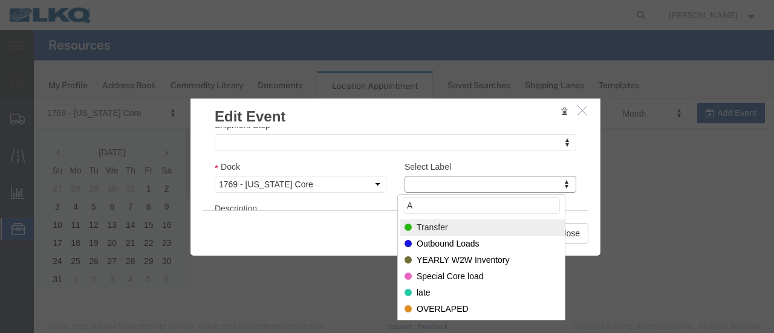
click at [424, 206] on input "A" at bounding box center [481, 205] width 157 height 17
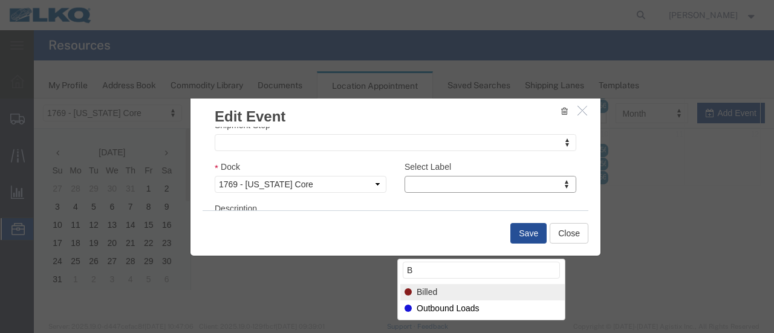
scroll to position [261, 0]
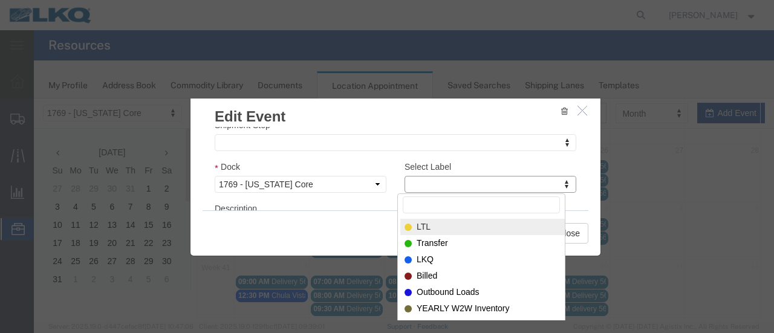
type input "C"
type input "D"
type input "E"
type input "F"
type input "G"
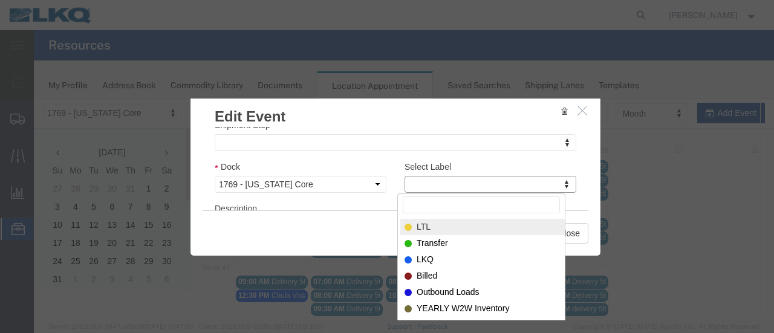
type input "H"
type input "I"
type input "J"
type input "K"
type input "L"
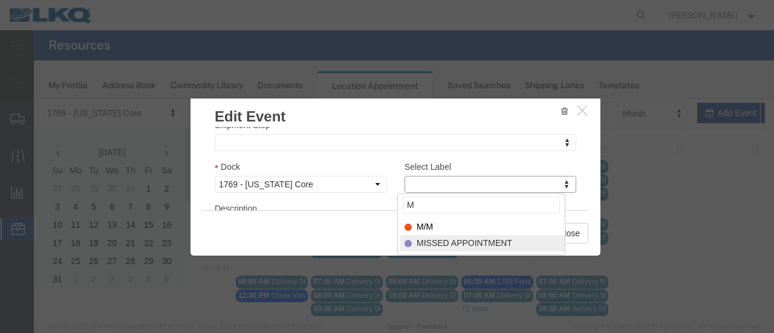
type input "M"
select select "100"
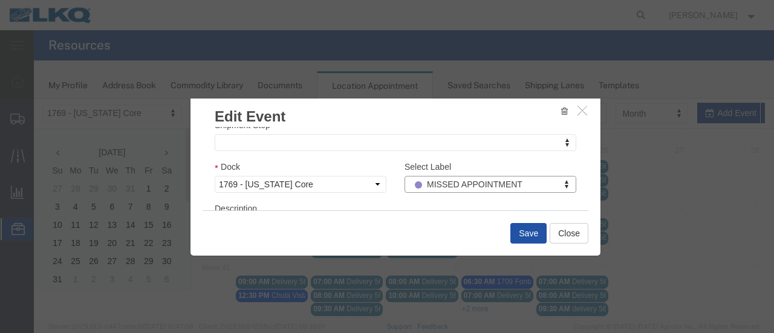
click at [527, 231] on button "Save" at bounding box center [528, 233] width 36 height 21
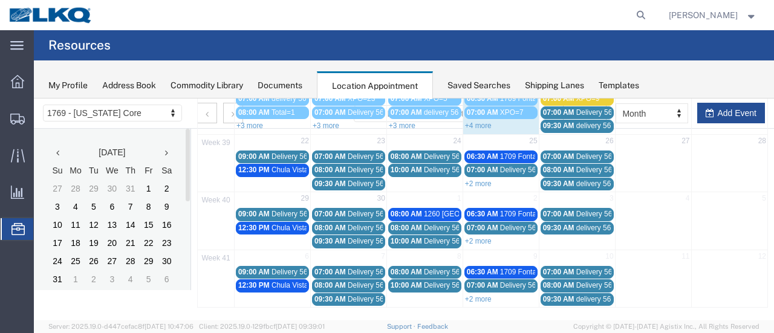
scroll to position [77, 0]
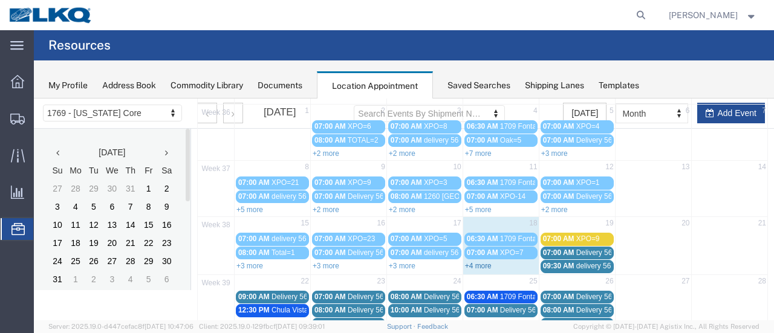
click at [476, 262] on link "+4 more" at bounding box center [478, 266] width 27 height 8
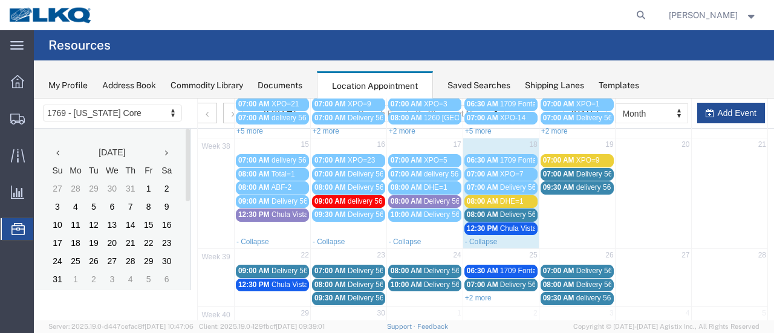
scroll to position [181, 0]
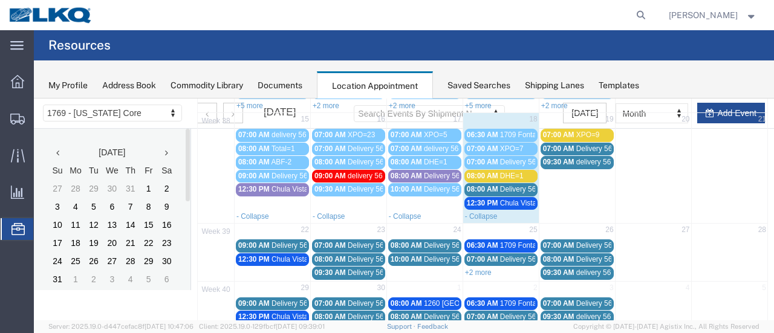
click at [409, 299] on span "08:00 AM" at bounding box center [406, 303] width 31 height 8
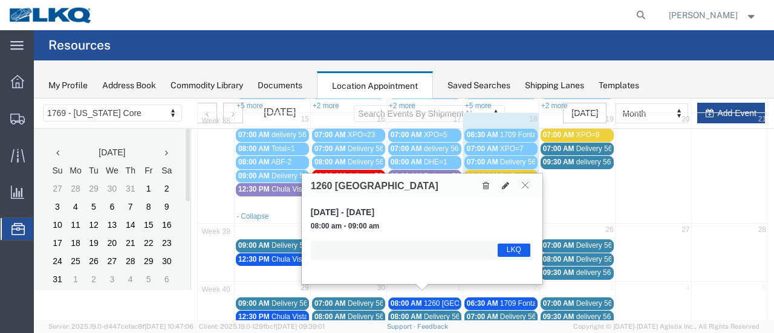
click at [525, 187] on icon at bounding box center [525, 184] width 7 height 7
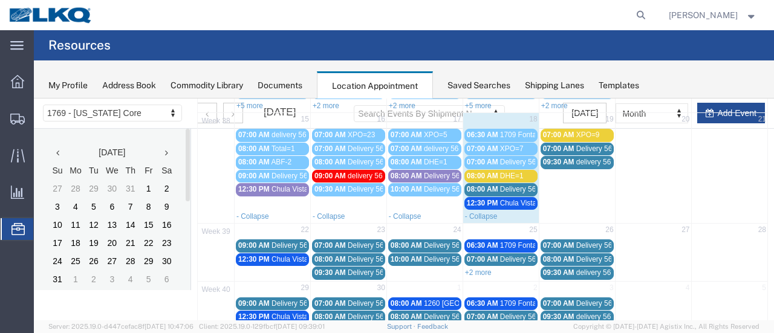
click at [424, 299] on span "1260 [GEOGRAPHIC_DATA]" at bounding box center [470, 303] width 93 height 8
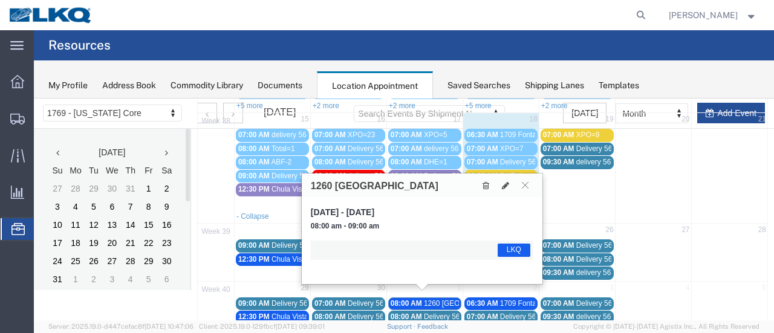
click at [523, 190] on div at bounding box center [506, 184] width 56 height 13
click at [525, 184] on icon at bounding box center [525, 184] width 7 height 7
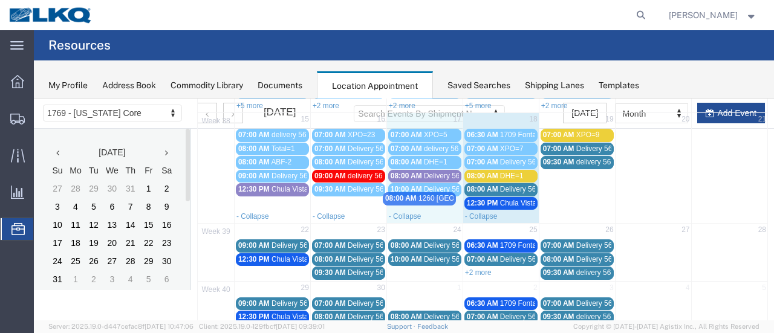
drag, startPoint x: 430, startPoint y: 297, endPoint x: 427, endPoint y: 199, distance: 98.0
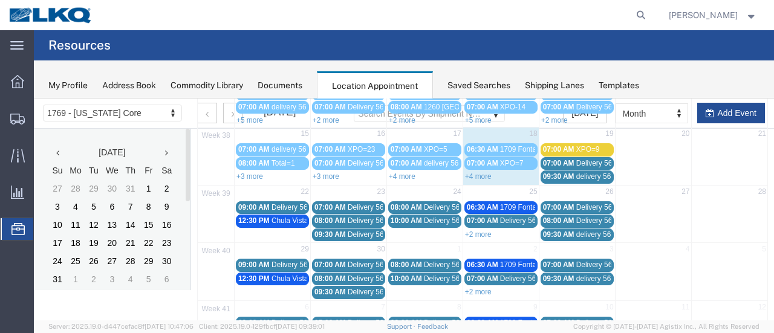
scroll to position [149, 0]
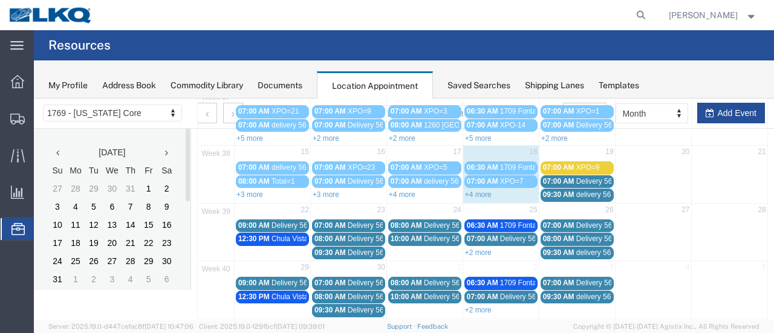
click at [403, 192] on link "+4 more" at bounding box center [402, 194] width 27 height 8
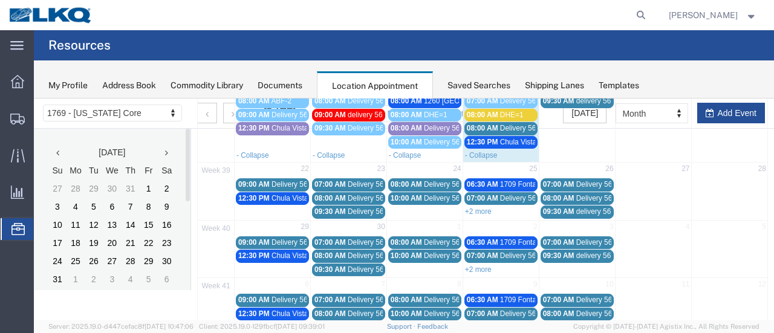
scroll to position [261, 0]
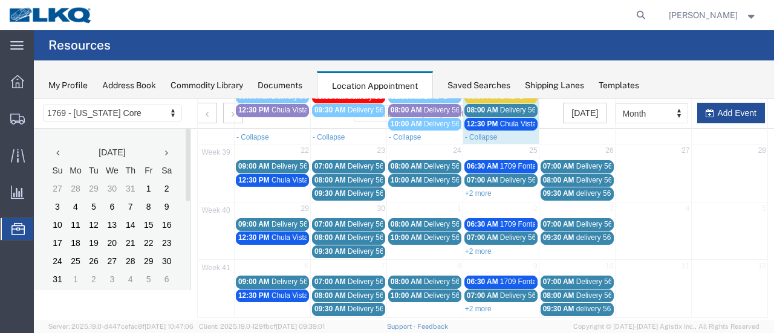
click at [481, 247] on link "+2 more" at bounding box center [478, 251] width 27 height 8
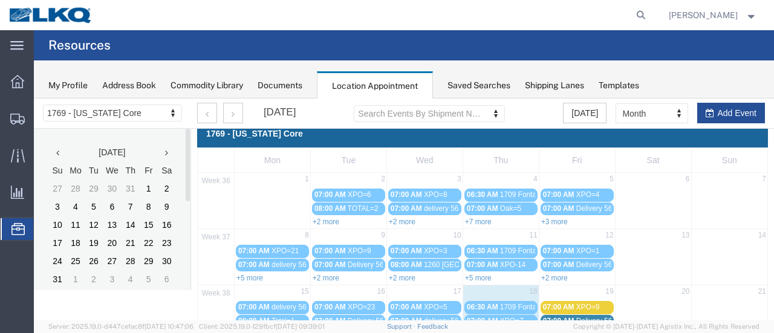
scroll to position [0, 0]
